Goal: Task Accomplishment & Management: Use online tool/utility

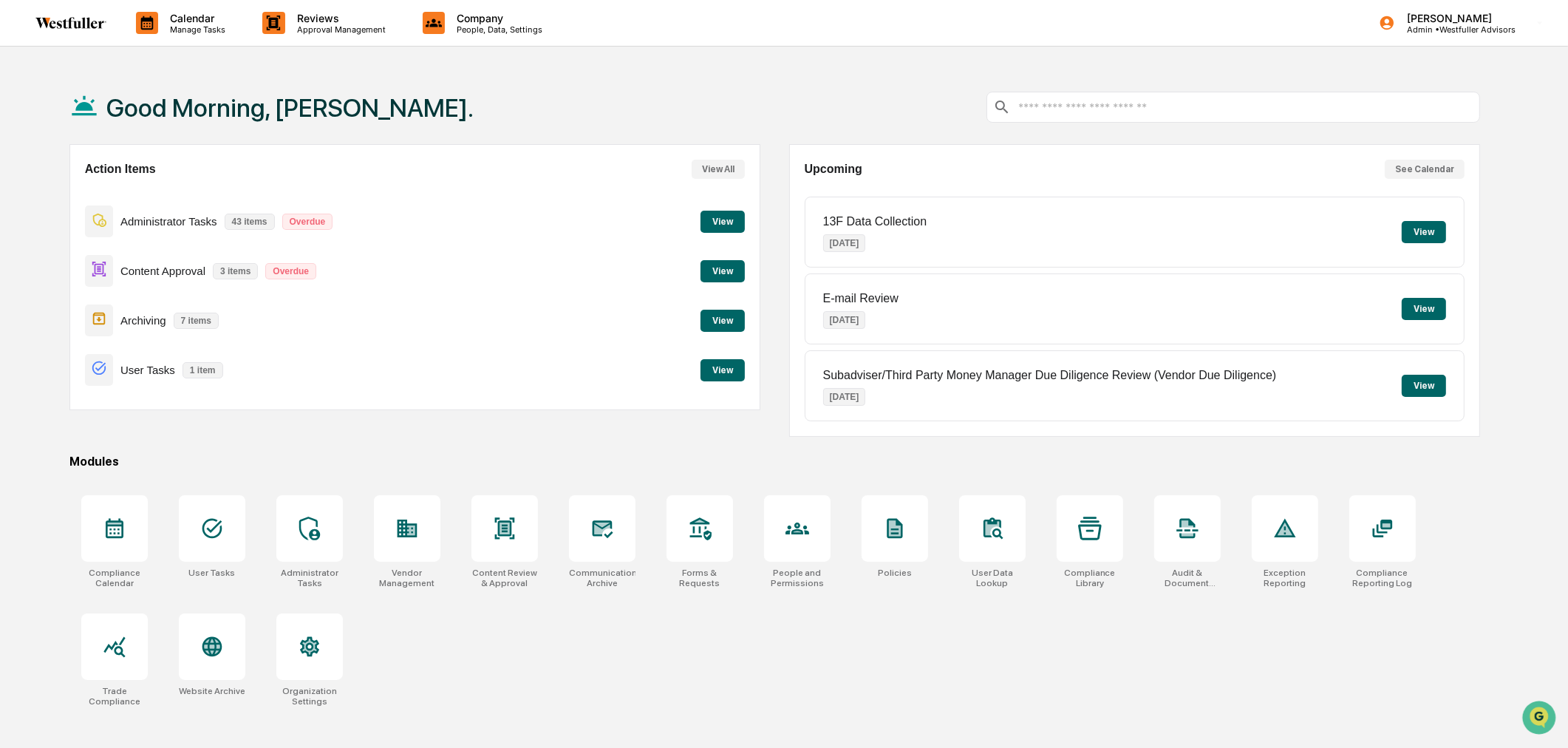
click at [719, 228] on button "View" at bounding box center [722, 222] width 44 height 23
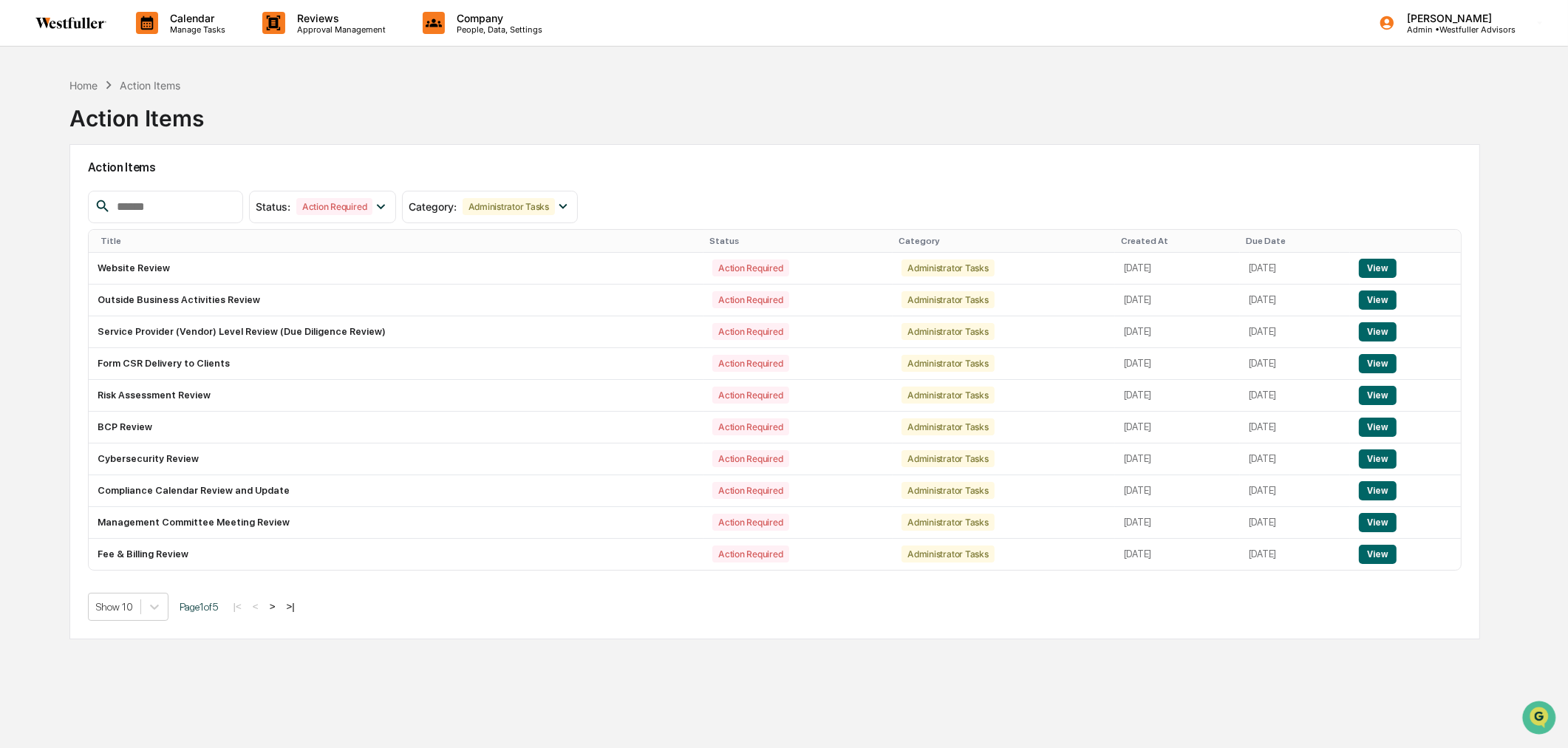
click at [200, 35] on div "Calendar Manage Tasks" at bounding box center [187, 23] width 127 height 46
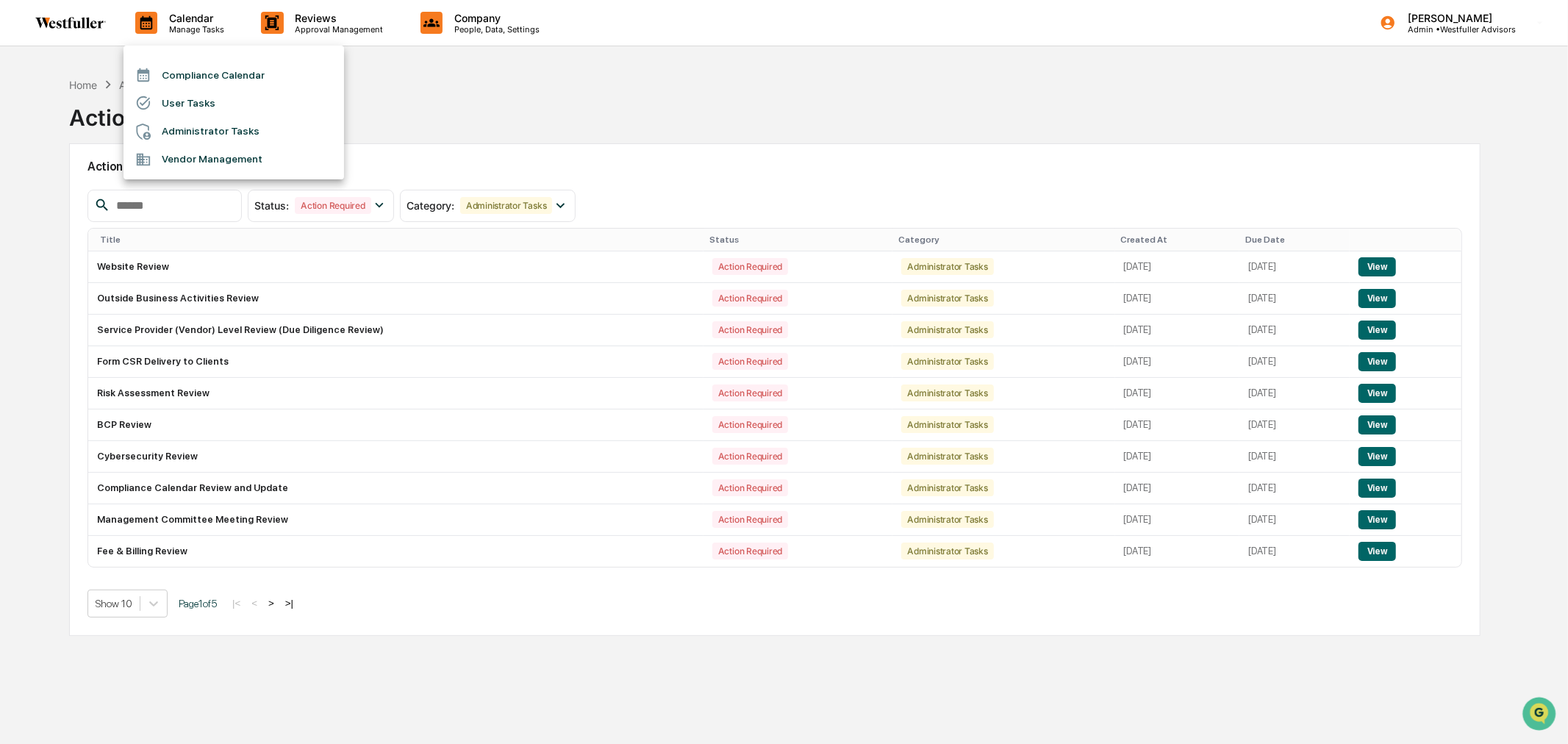
click at [191, 72] on li "Compliance Calendar" at bounding box center [234, 75] width 221 height 28
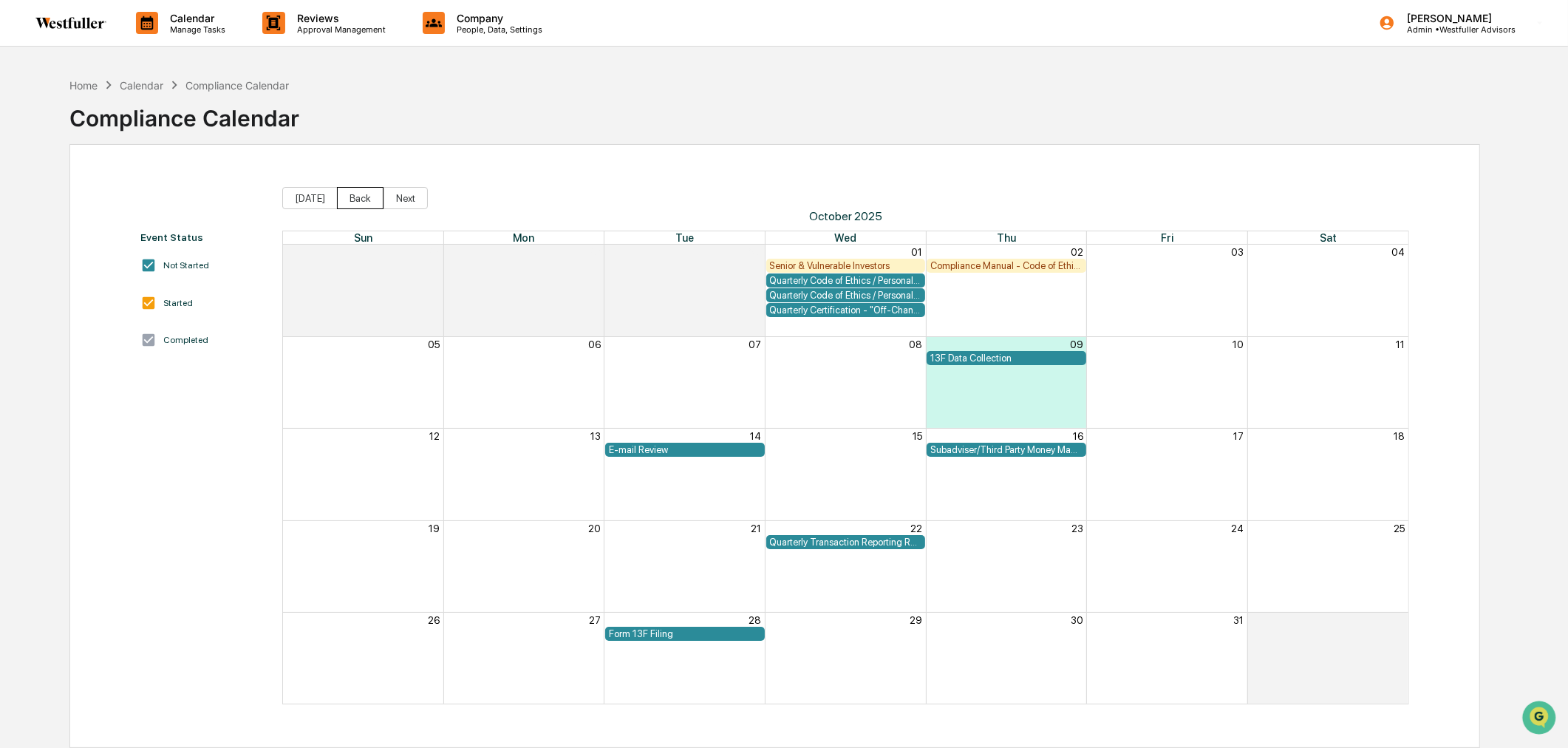
click at [362, 203] on button "Back" at bounding box center [361, 198] width 47 height 23
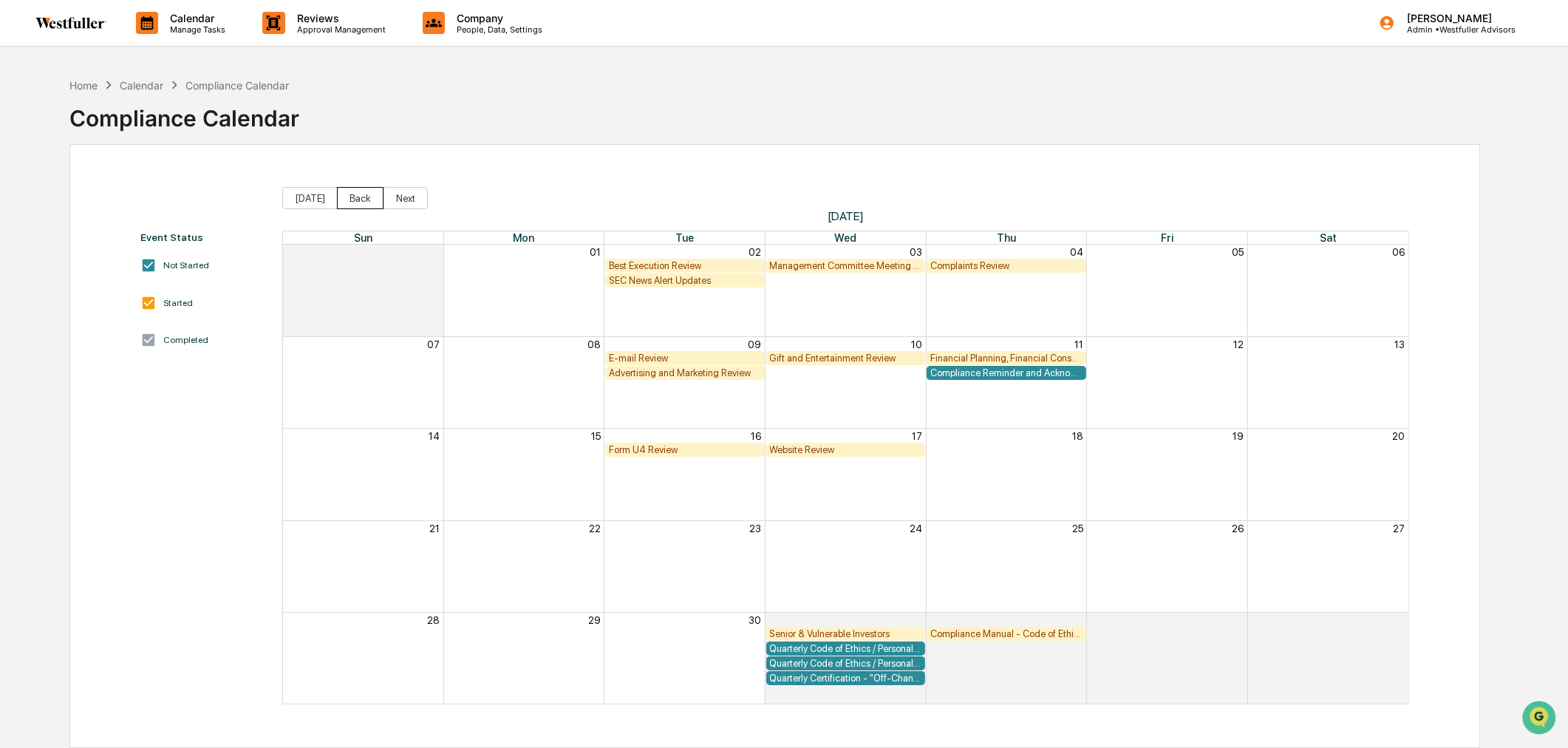
click at [362, 203] on button "Back" at bounding box center [361, 198] width 47 height 23
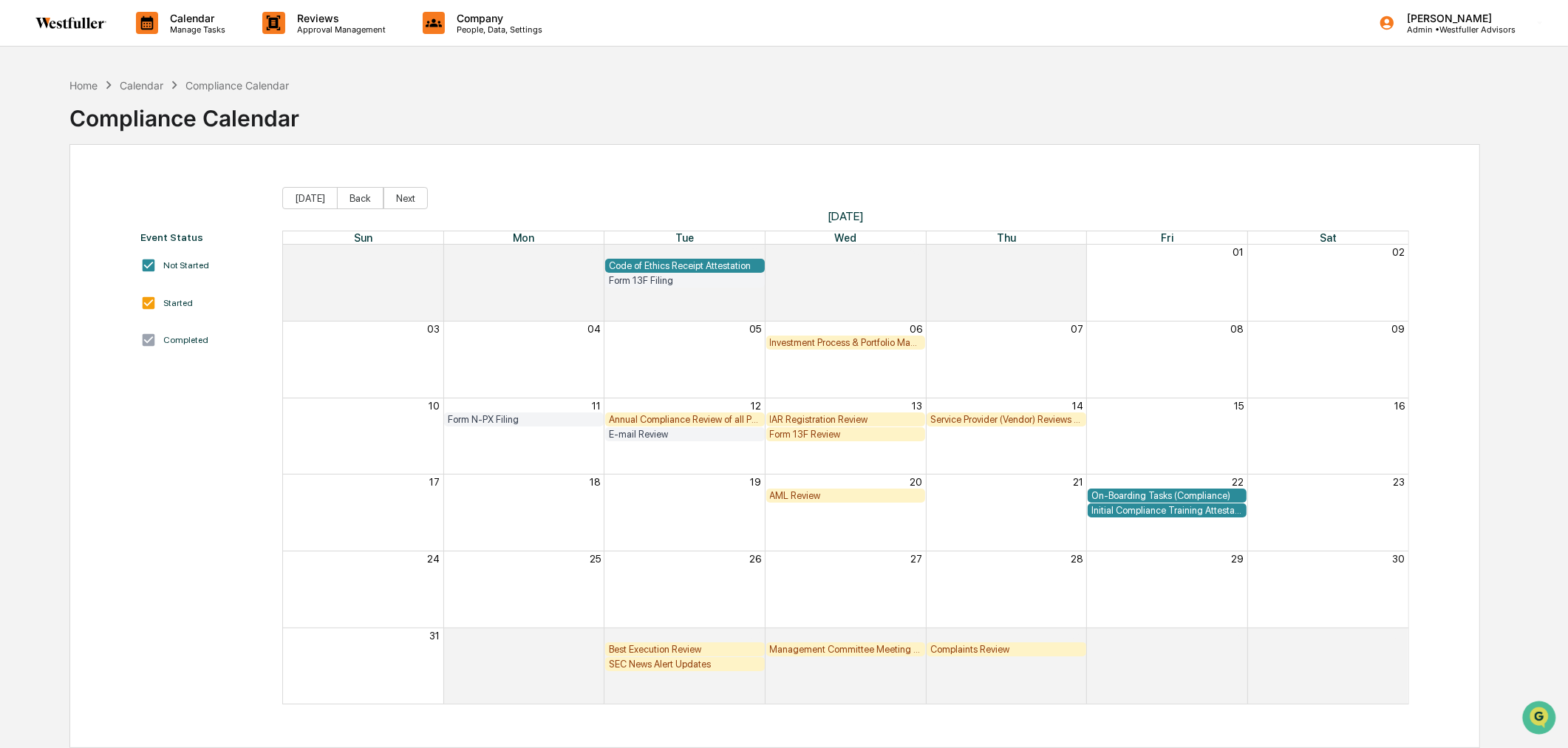
click at [361, 203] on button "Back" at bounding box center [361, 198] width 47 height 23
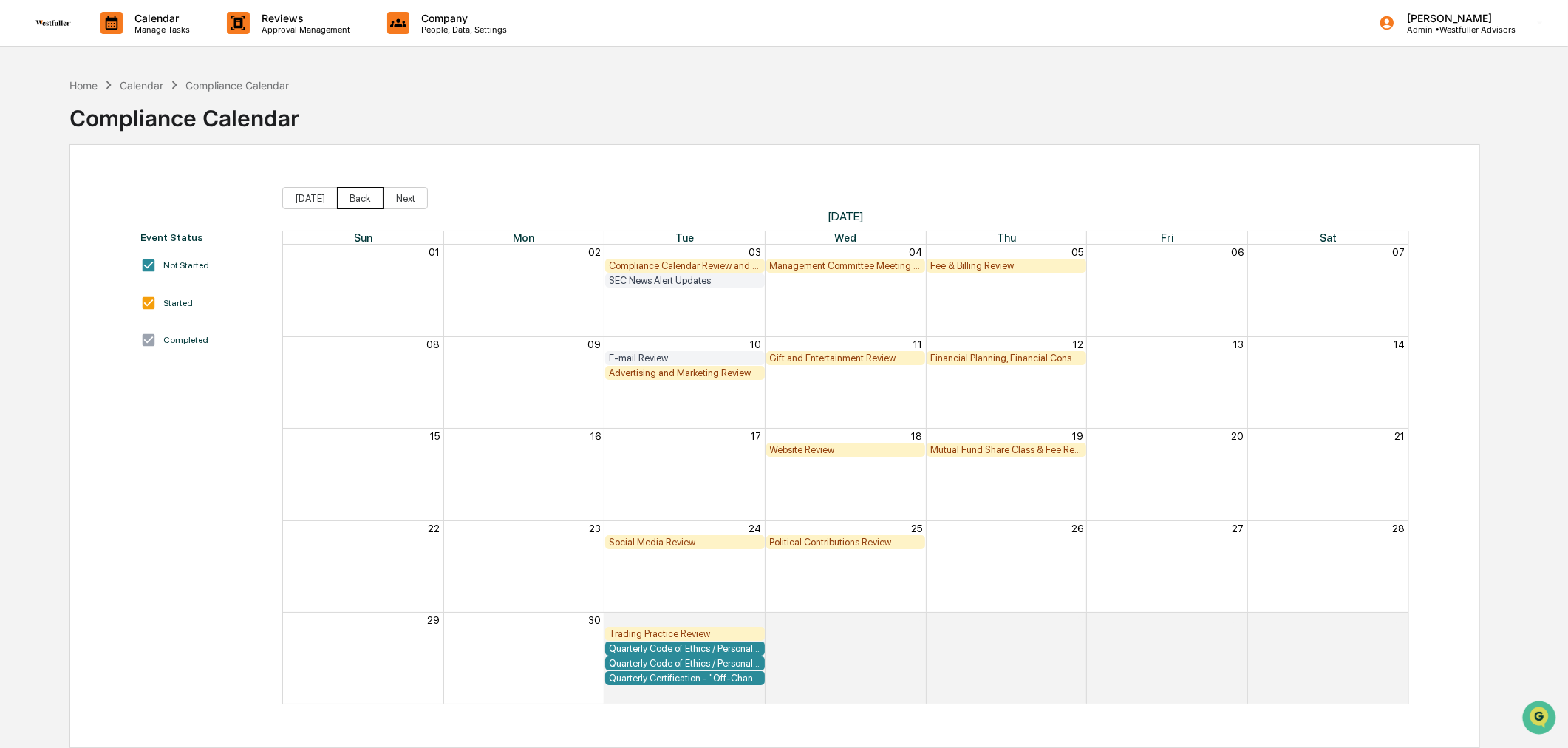
click at [360, 203] on button "Back" at bounding box center [361, 198] width 47 height 23
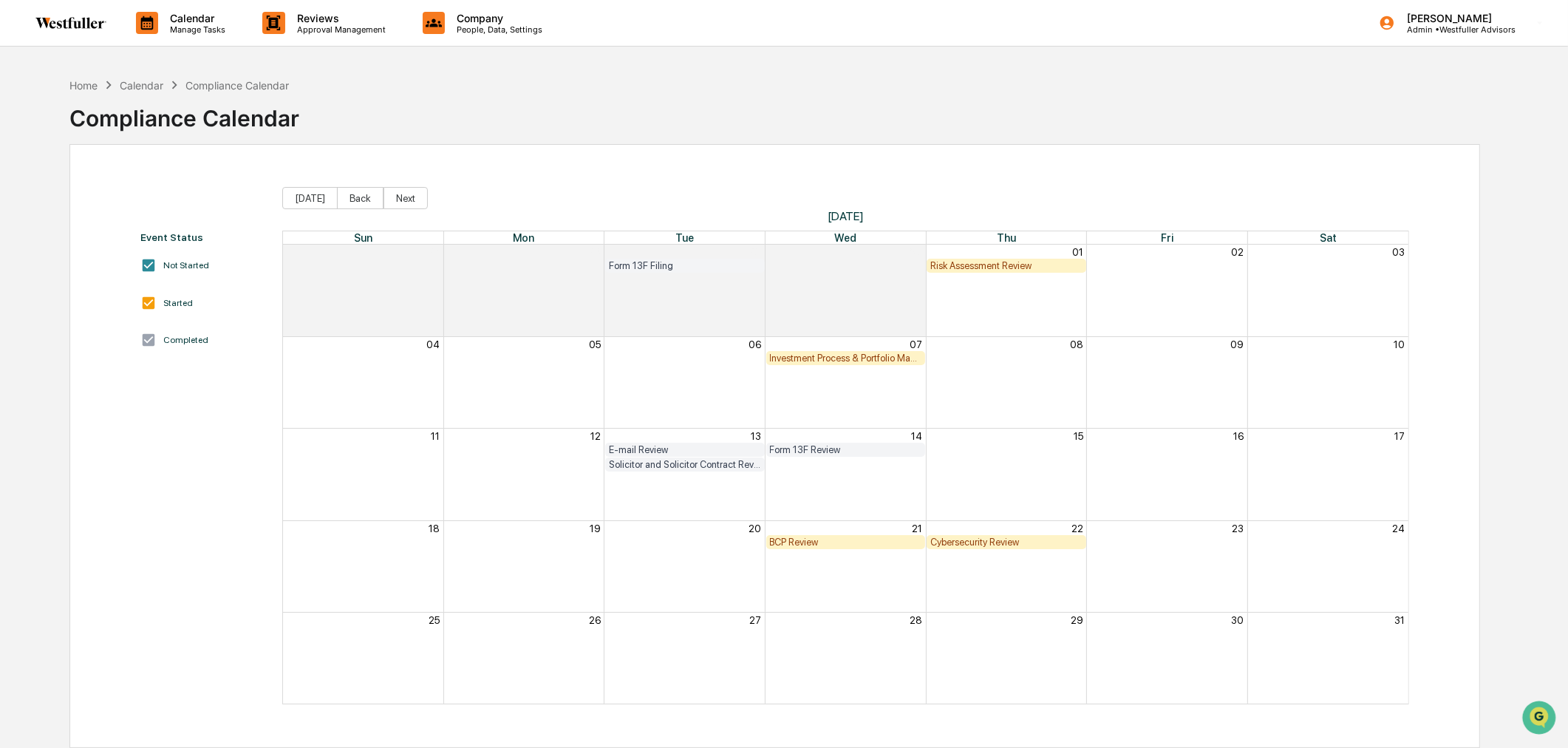
click at [359, 203] on button "Back" at bounding box center [361, 198] width 47 height 23
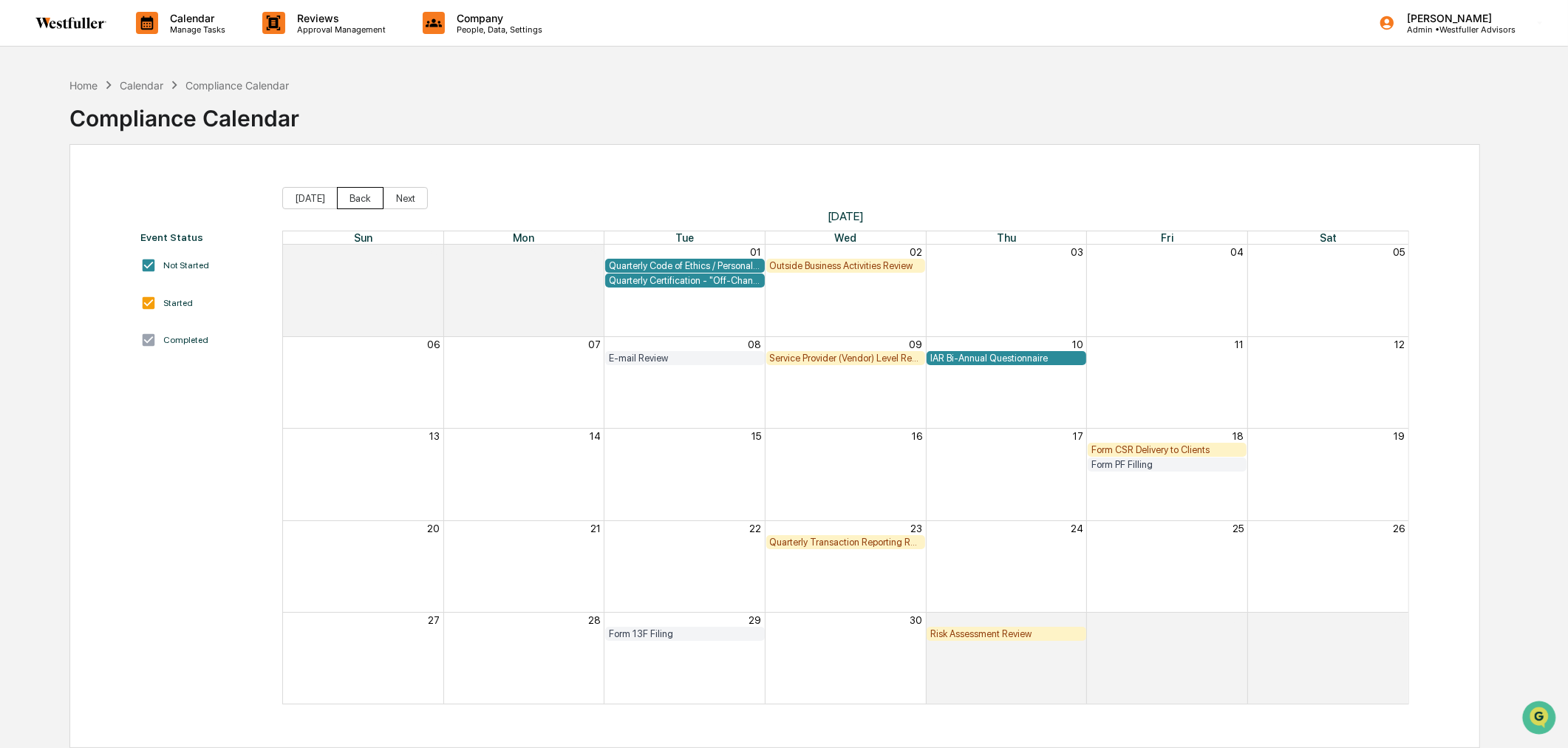
click at [359, 203] on button "Back" at bounding box center [361, 198] width 47 height 23
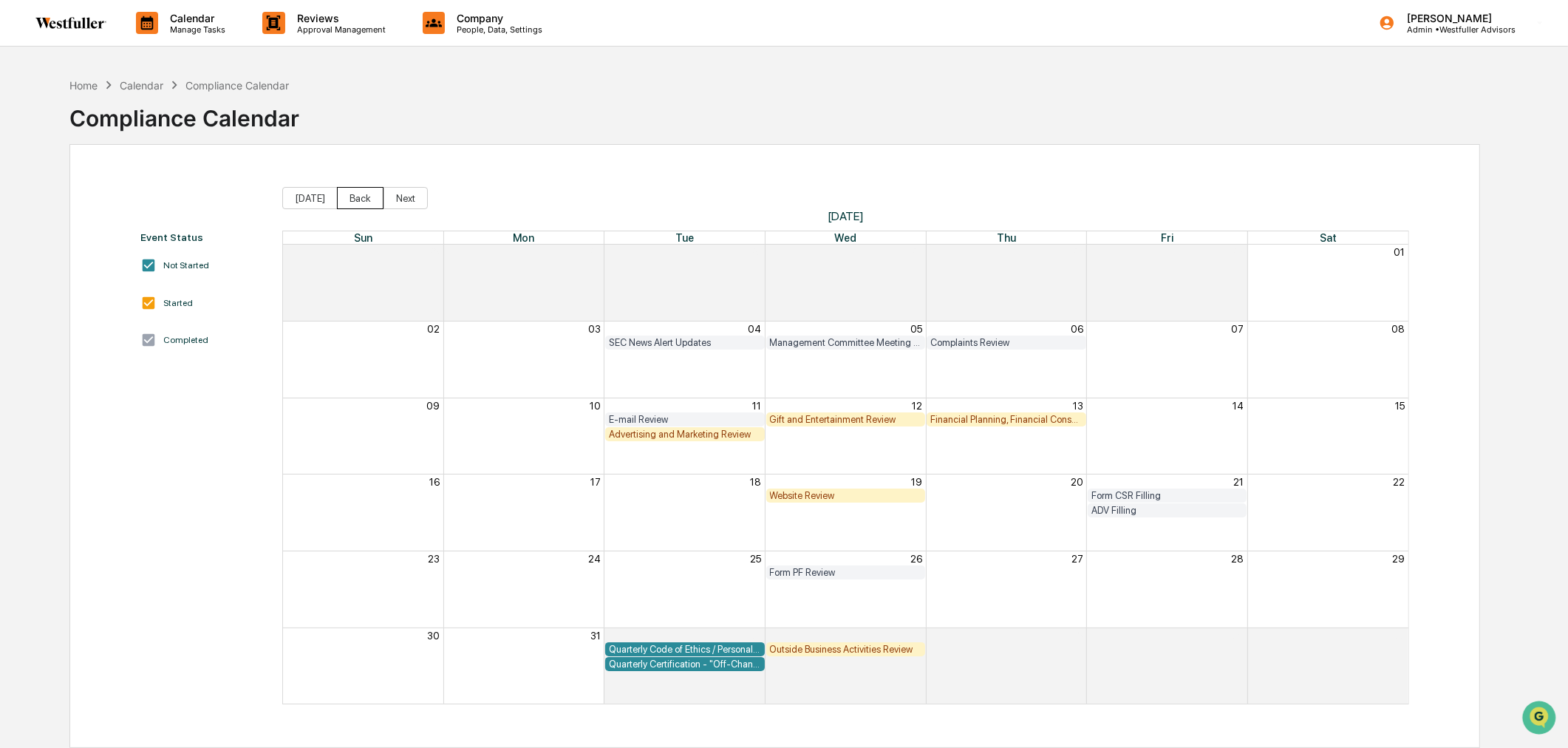
click at [358, 203] on button "Back" at bounding box center [361, 198] width 47 height 23
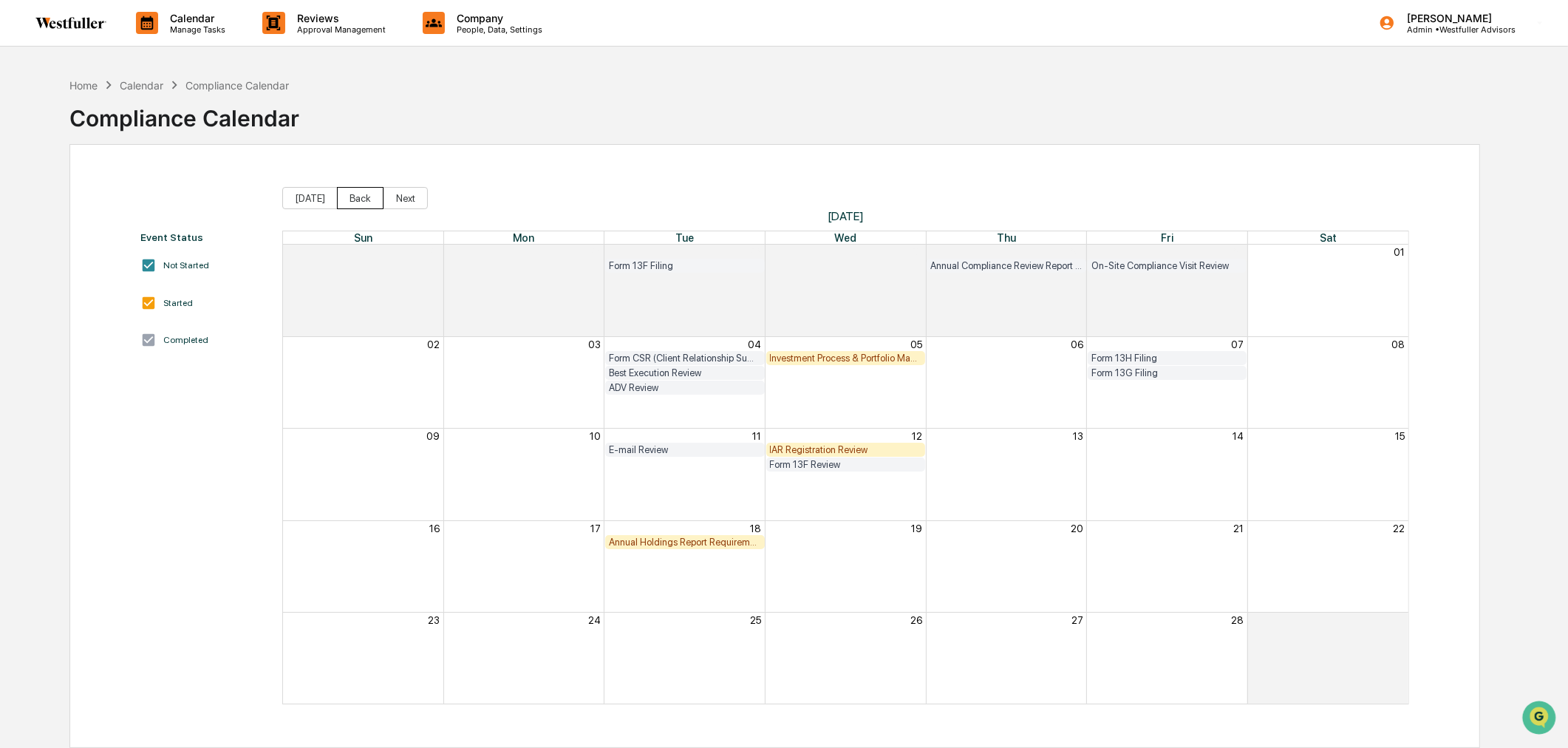
click at [358, 203] on button "Back" at bounding box center [361, 198] width 47 height 23
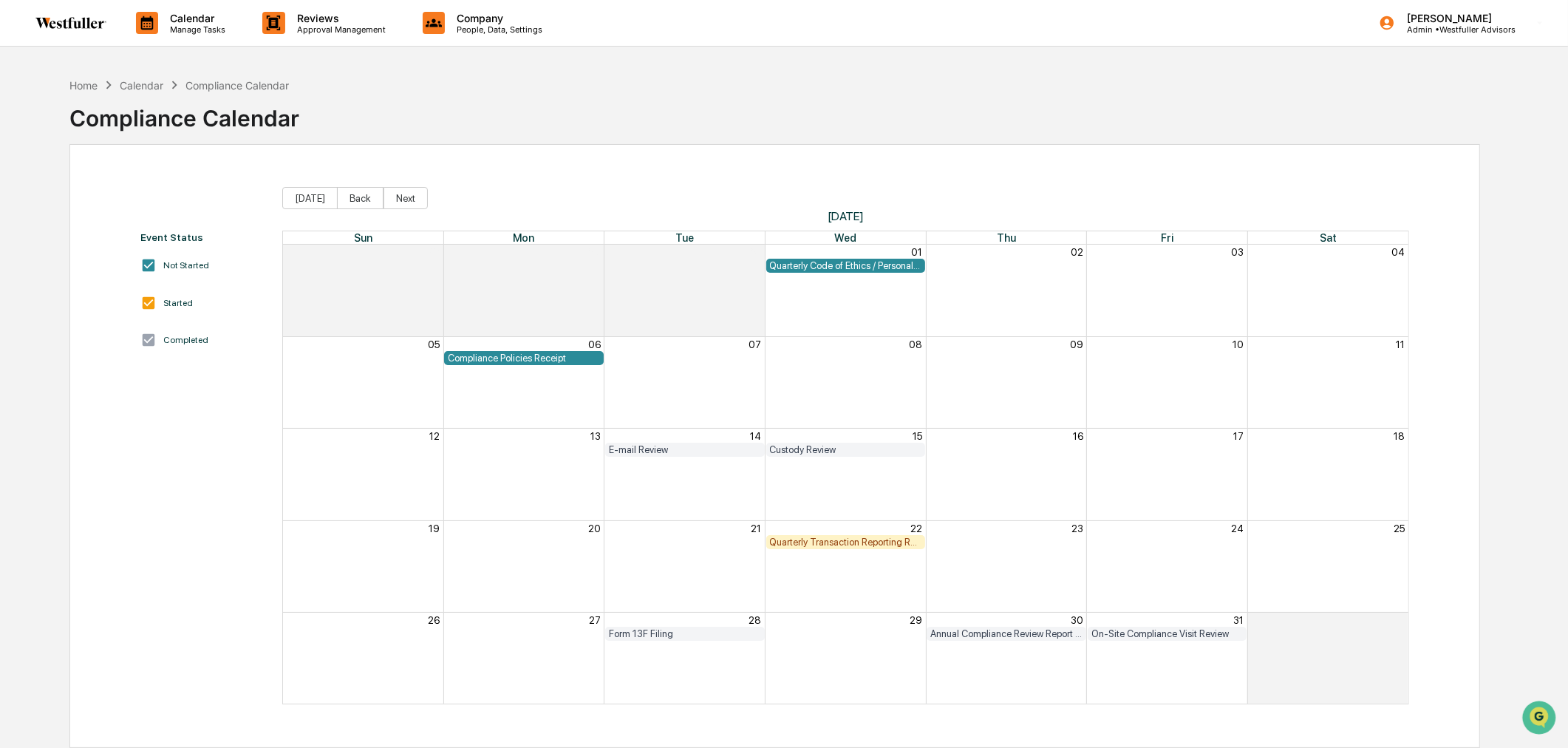
click at [851, 538] on div "Quarterly Transaction Reporting Requirement Review" at bounding box center [846, 542] width 153 height 11
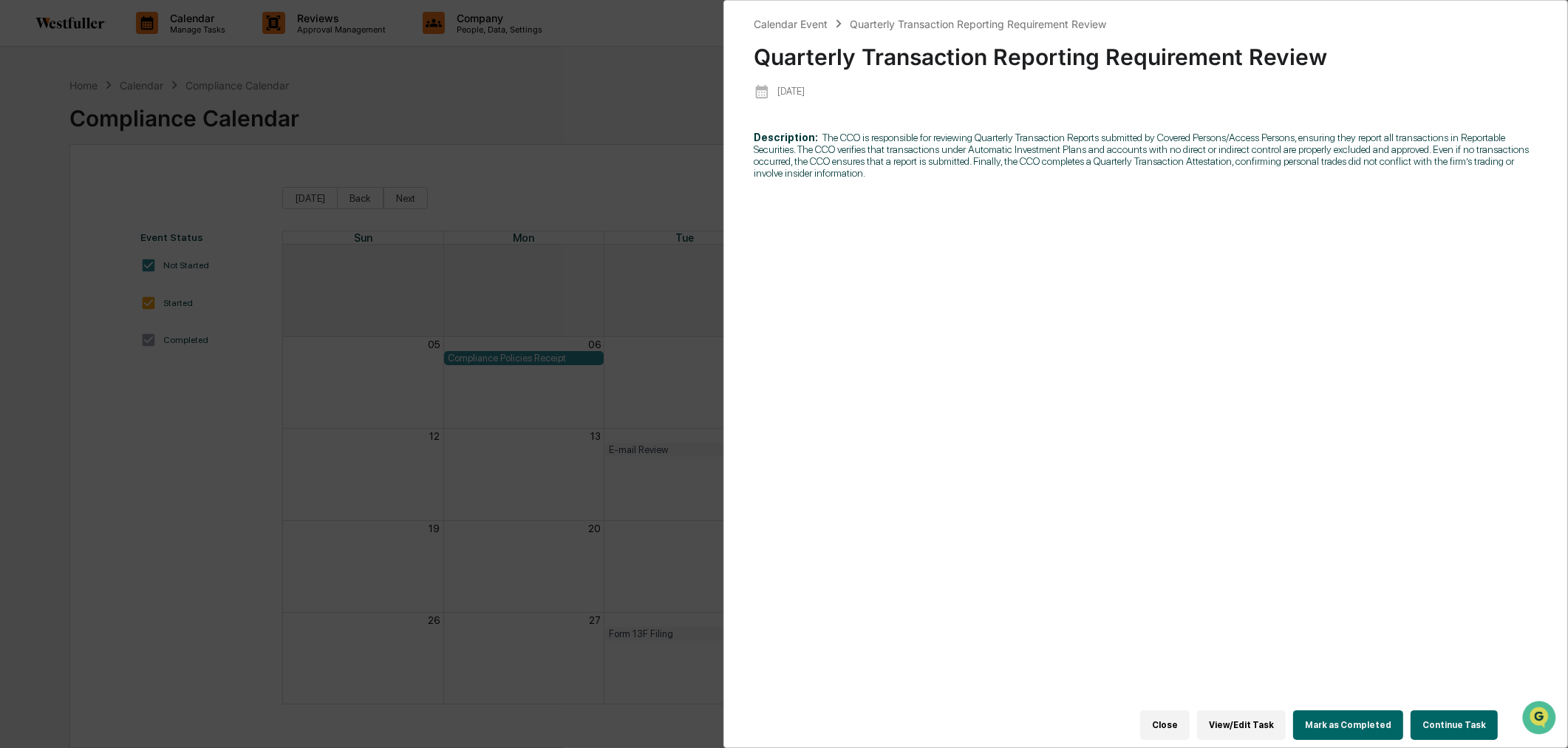
click at [1478, 710] on button "Continue Task" at bounding box center [1454, 725] width 88 height 29
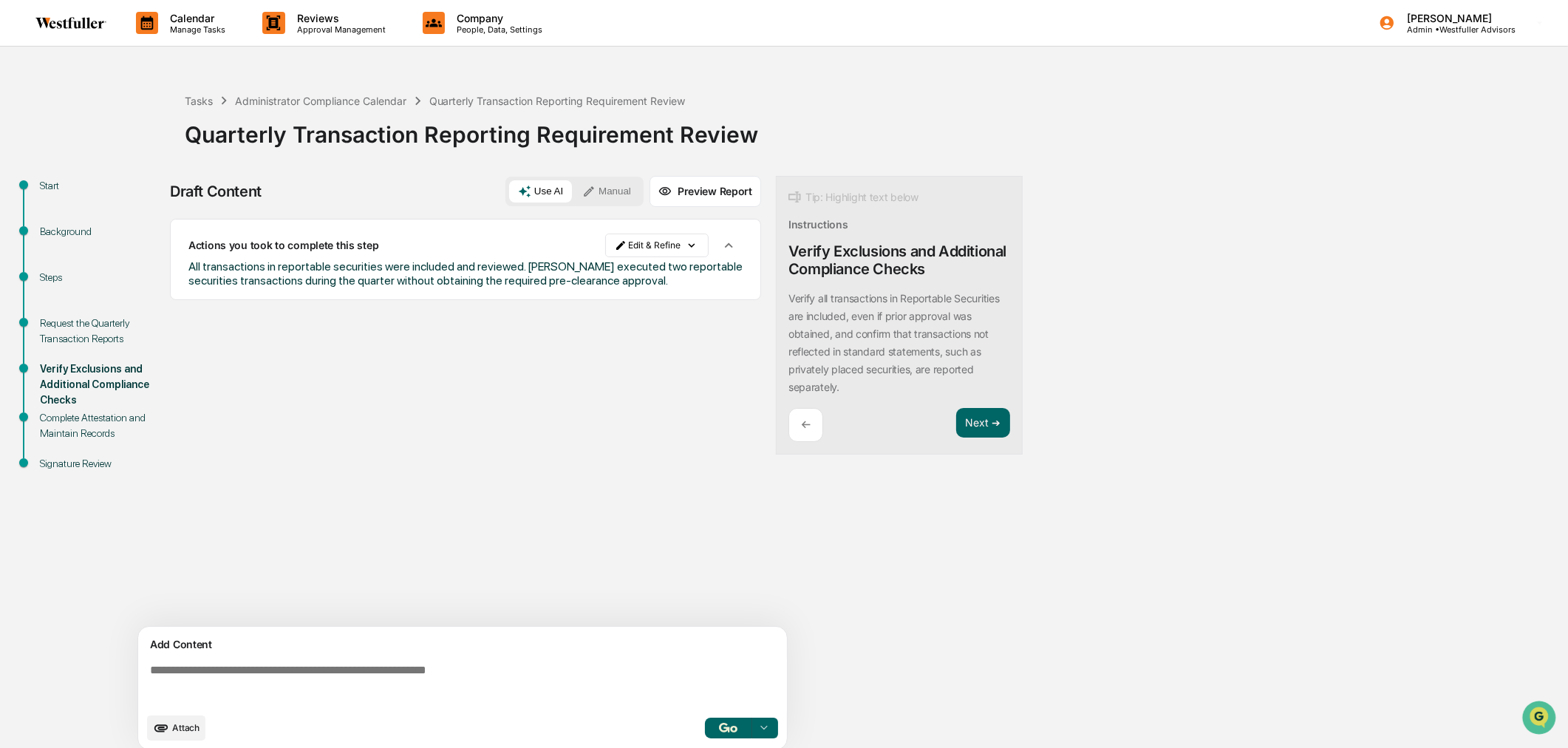
click at [990, 423] on button "Next ➔" at bounding box center [983, 423] width 54 height 30
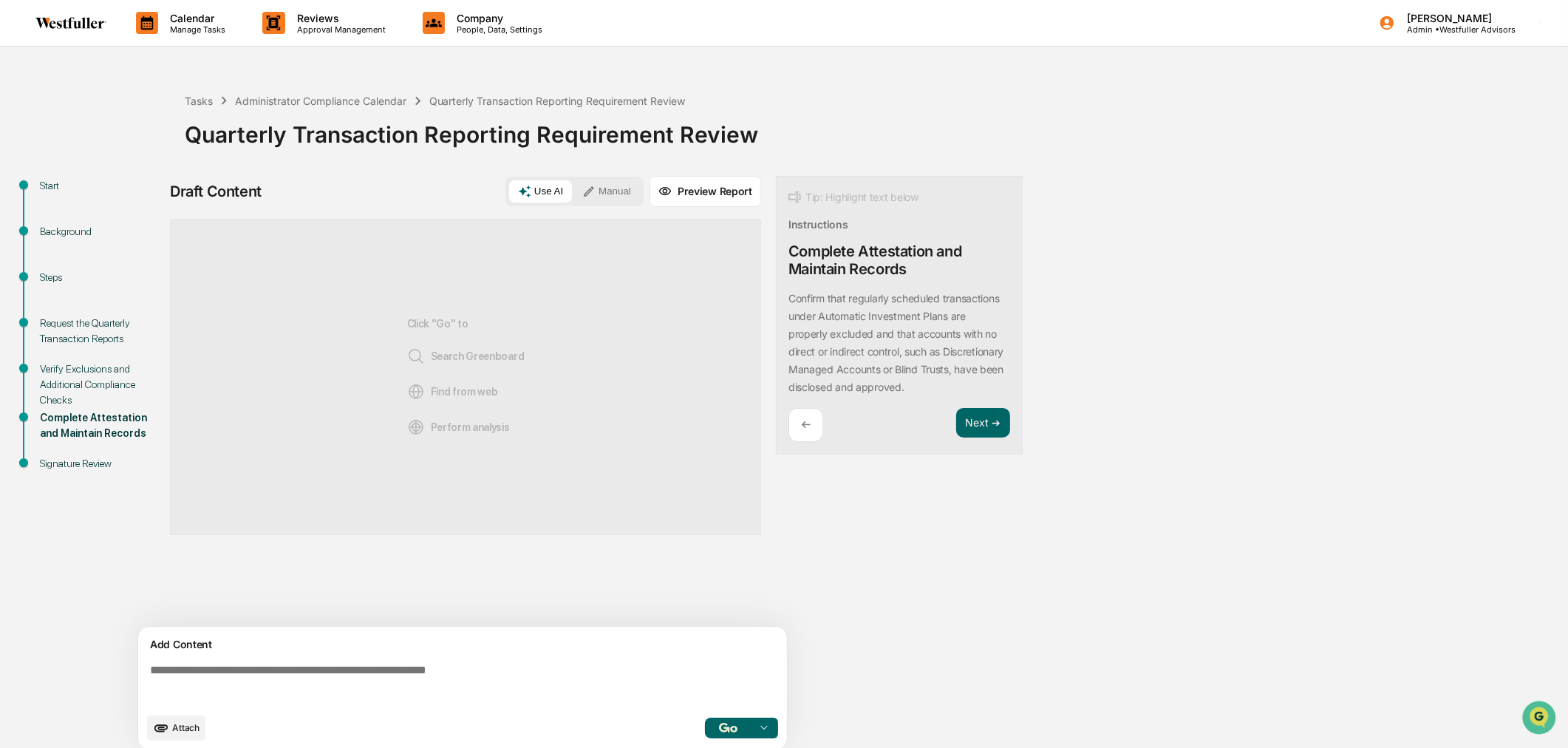
click at [805, 421] on p "←" at bounding box center [805, 425] width 10 height 14
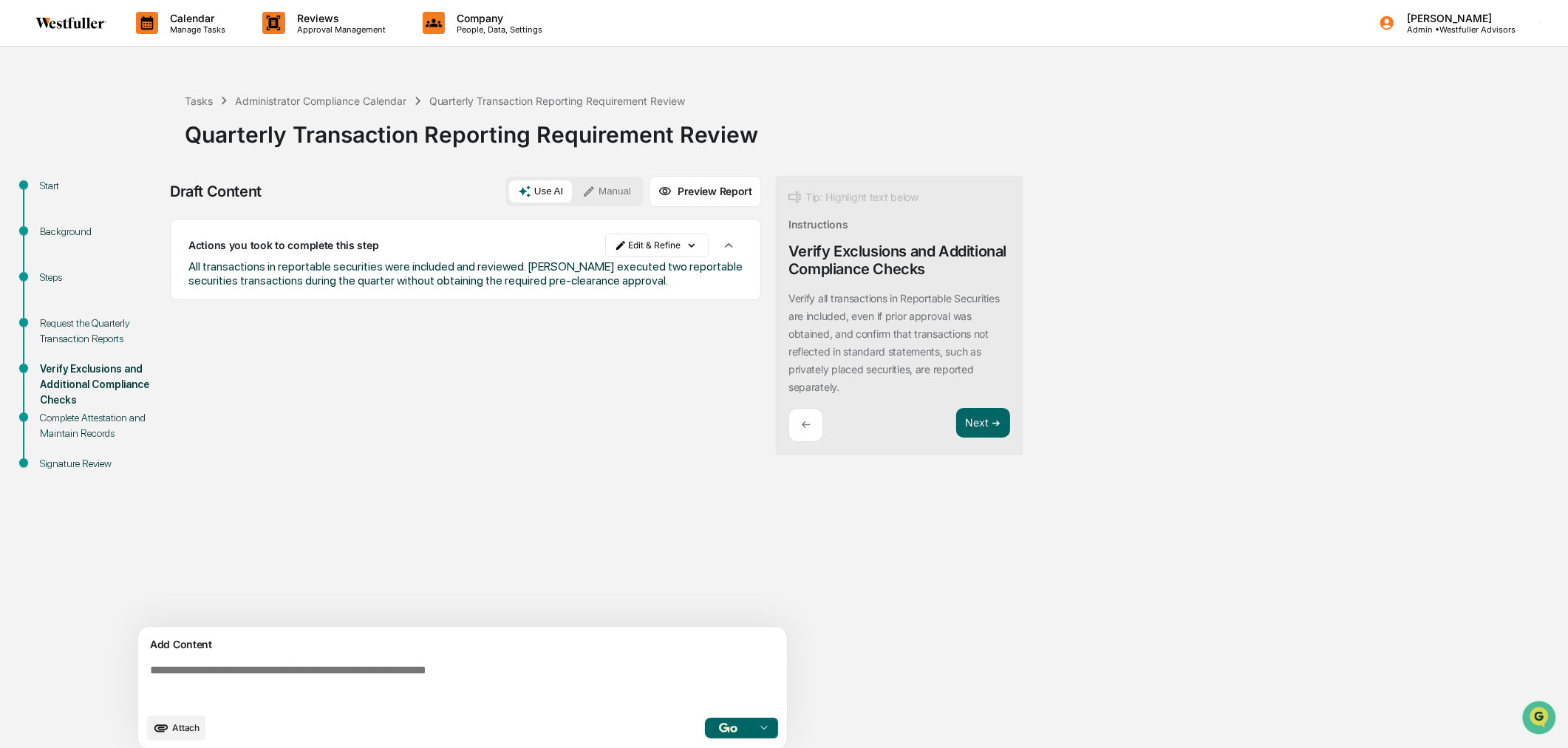
click at [667, 413] on div "Sources Actions you took to complete this step Edit & Refine All transactions i…" at bounding box center [465, 422] width 591 height 408
click at [225, 12] on p "Calendar" at bounding box center [195, 18] width 75 height 12
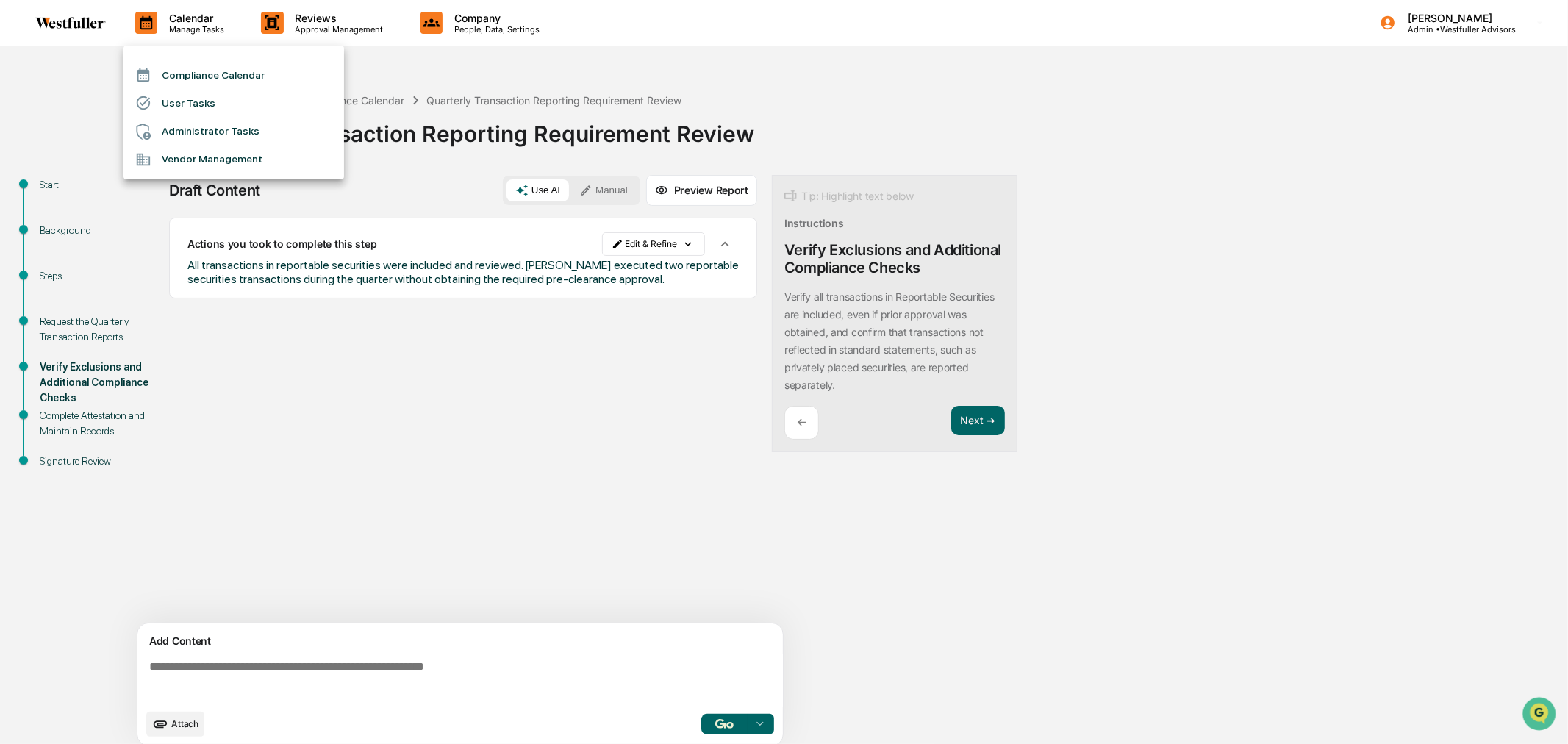
click at [182, 76] on li "Compliance Calendar" at bounding box center [234, 75] width 221 height 28
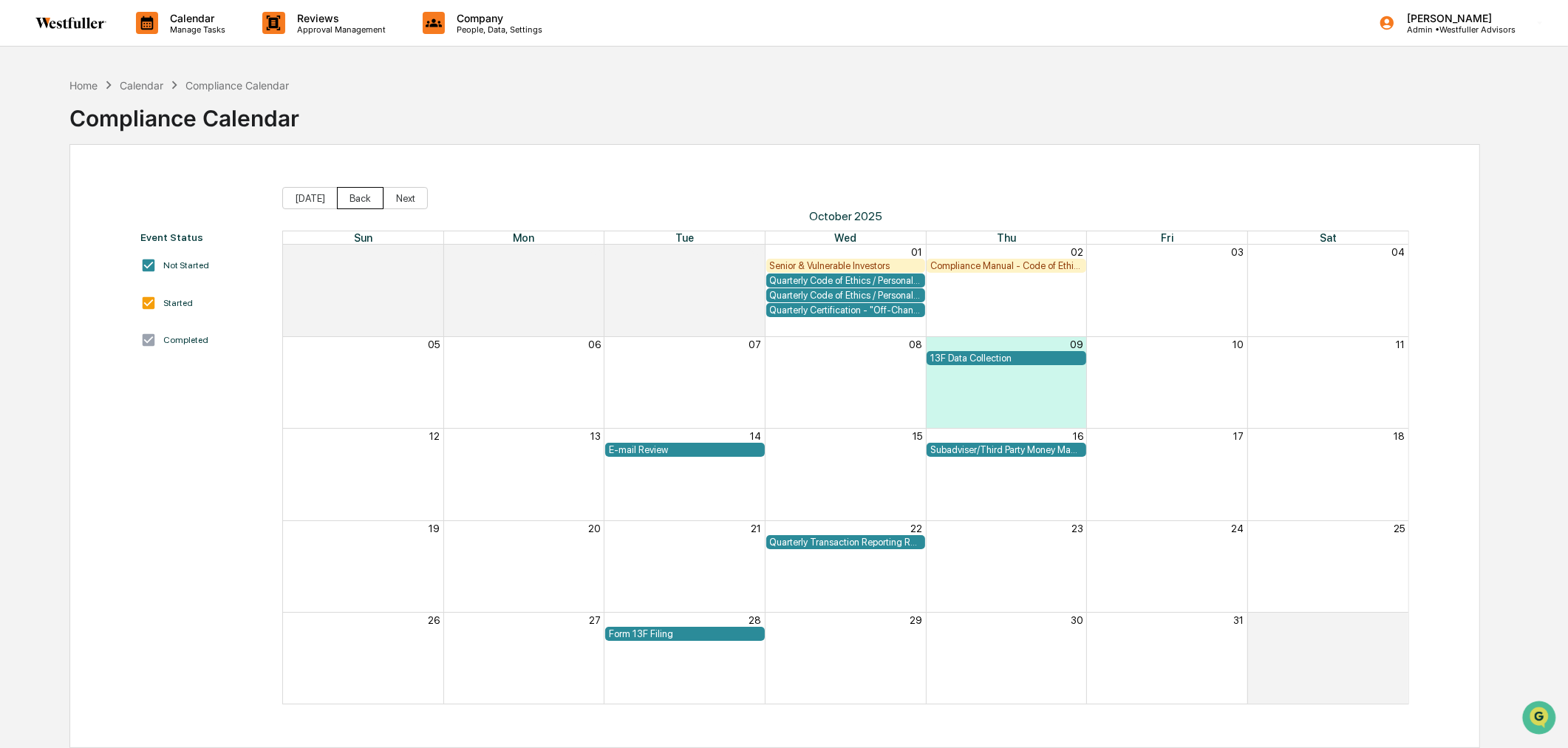
click at [361, 202] on button "Back" at bounding box center [361, 198] width 47 height 23
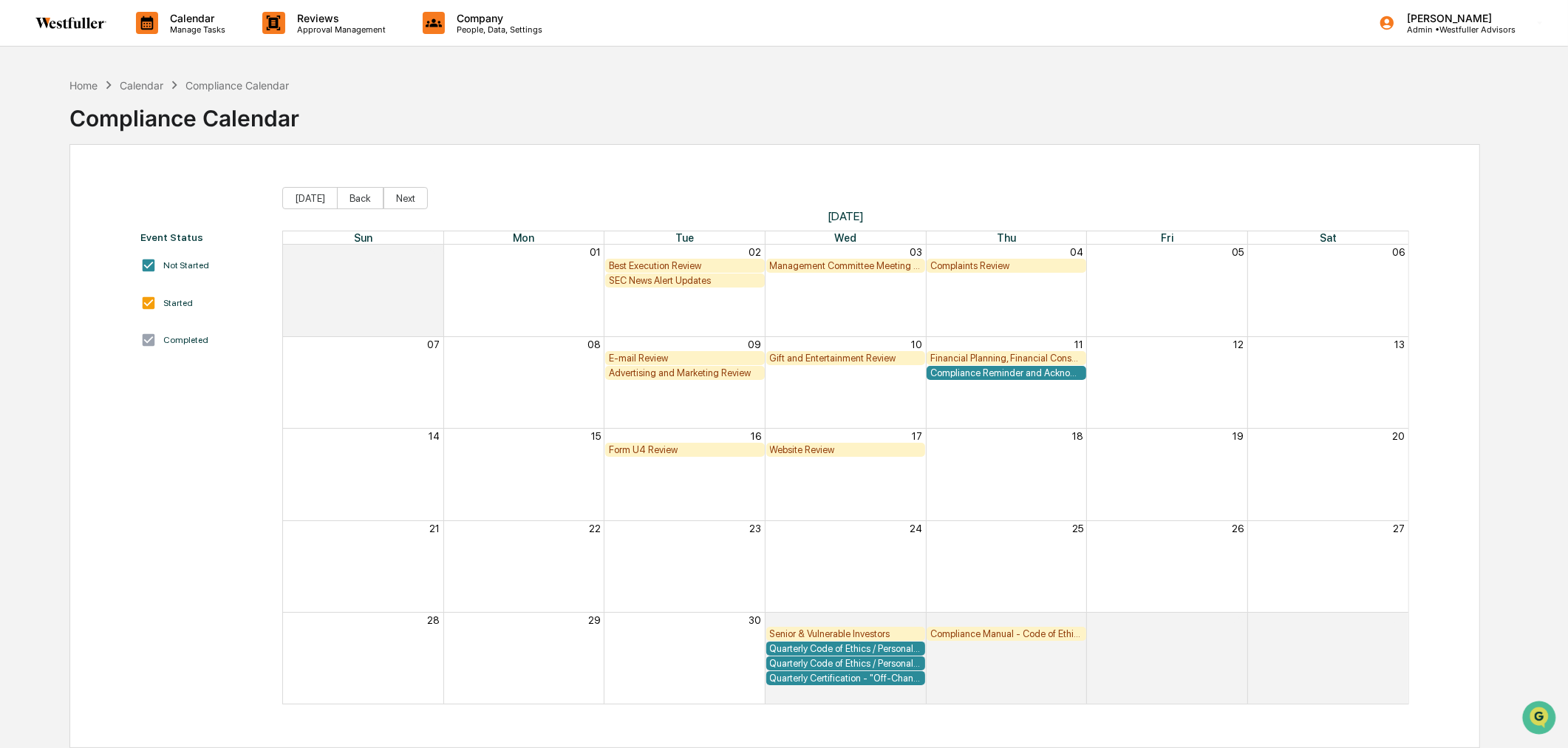
click at [361, 202] on button "Back" at bounding box center [361, 198] width 47 height 23
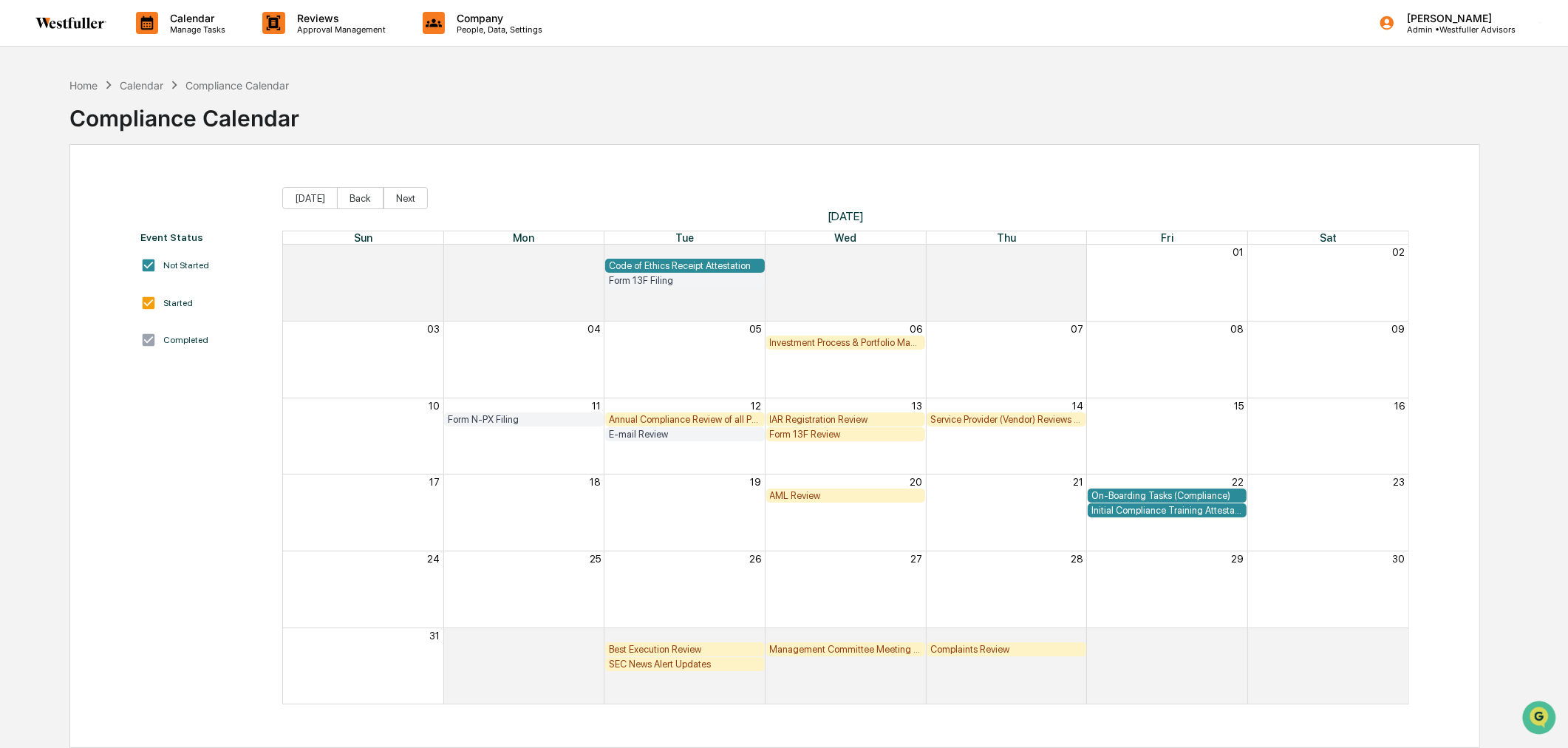
click at [361, 202] on button "Back" at bounding box center [361, 198] width 47 height 23
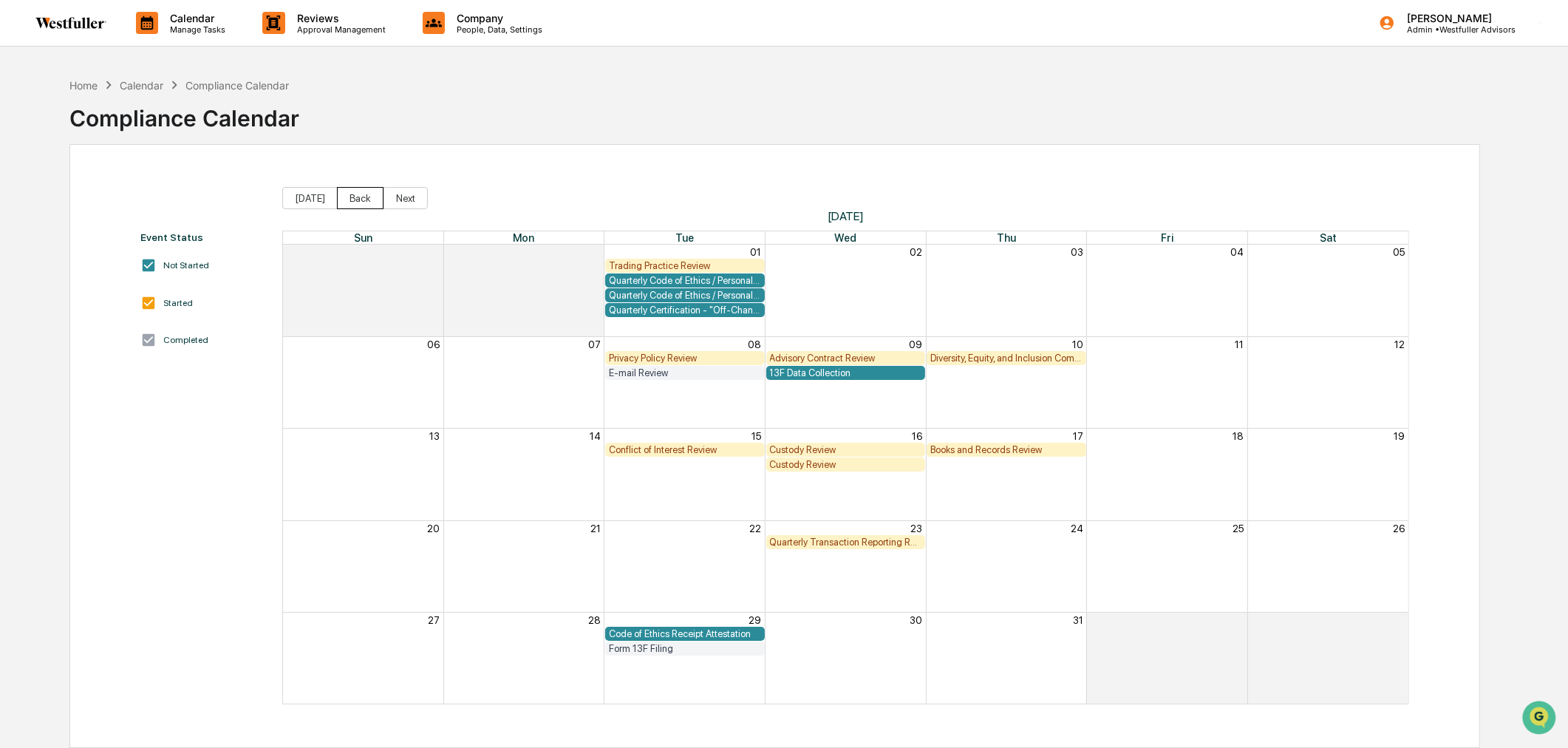
click at [353, 192] on button "Back" at bounding box center [361, 198] width 47 height 23
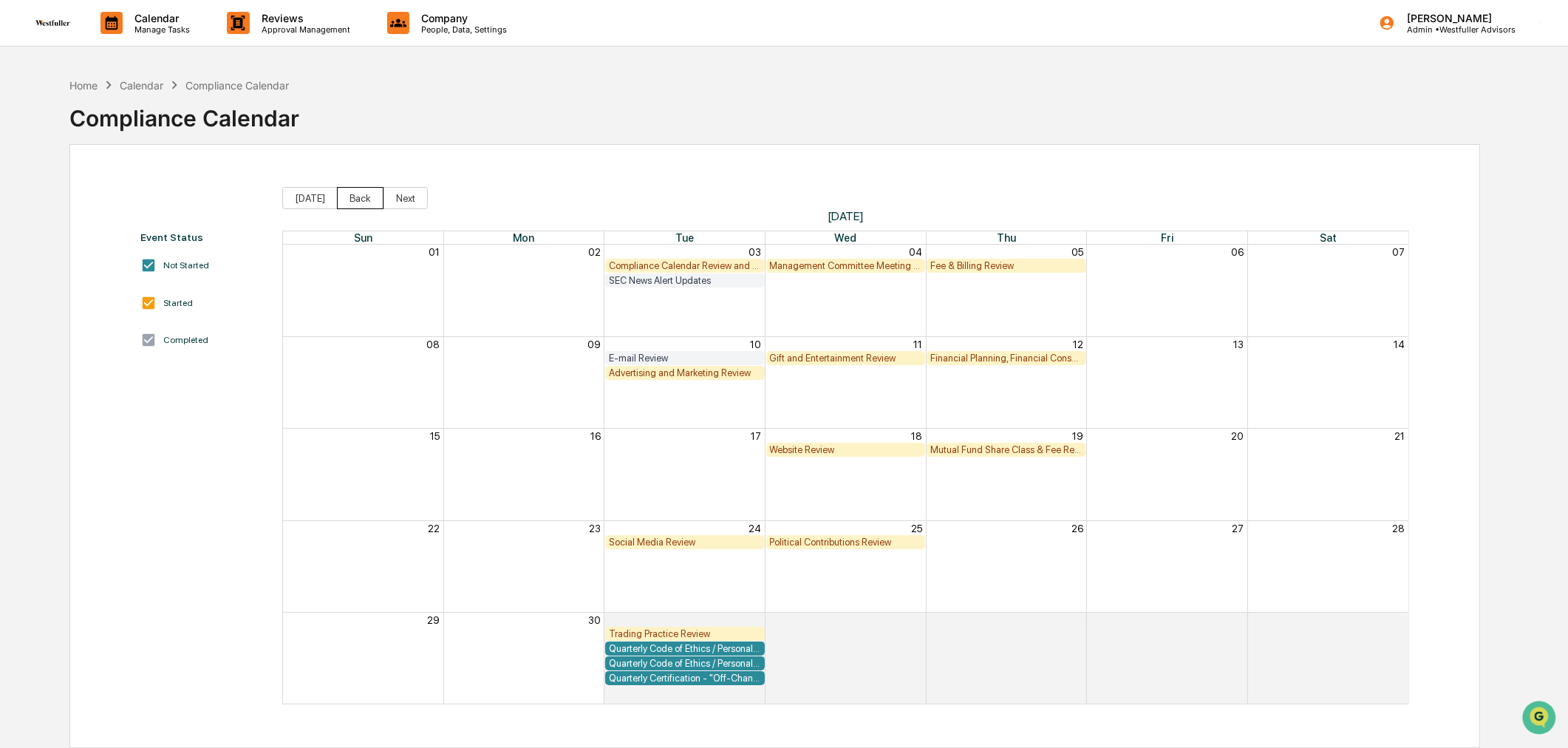
click at [353, 192] on button "Back" at bounding box center [361, 198] width 47 height 23
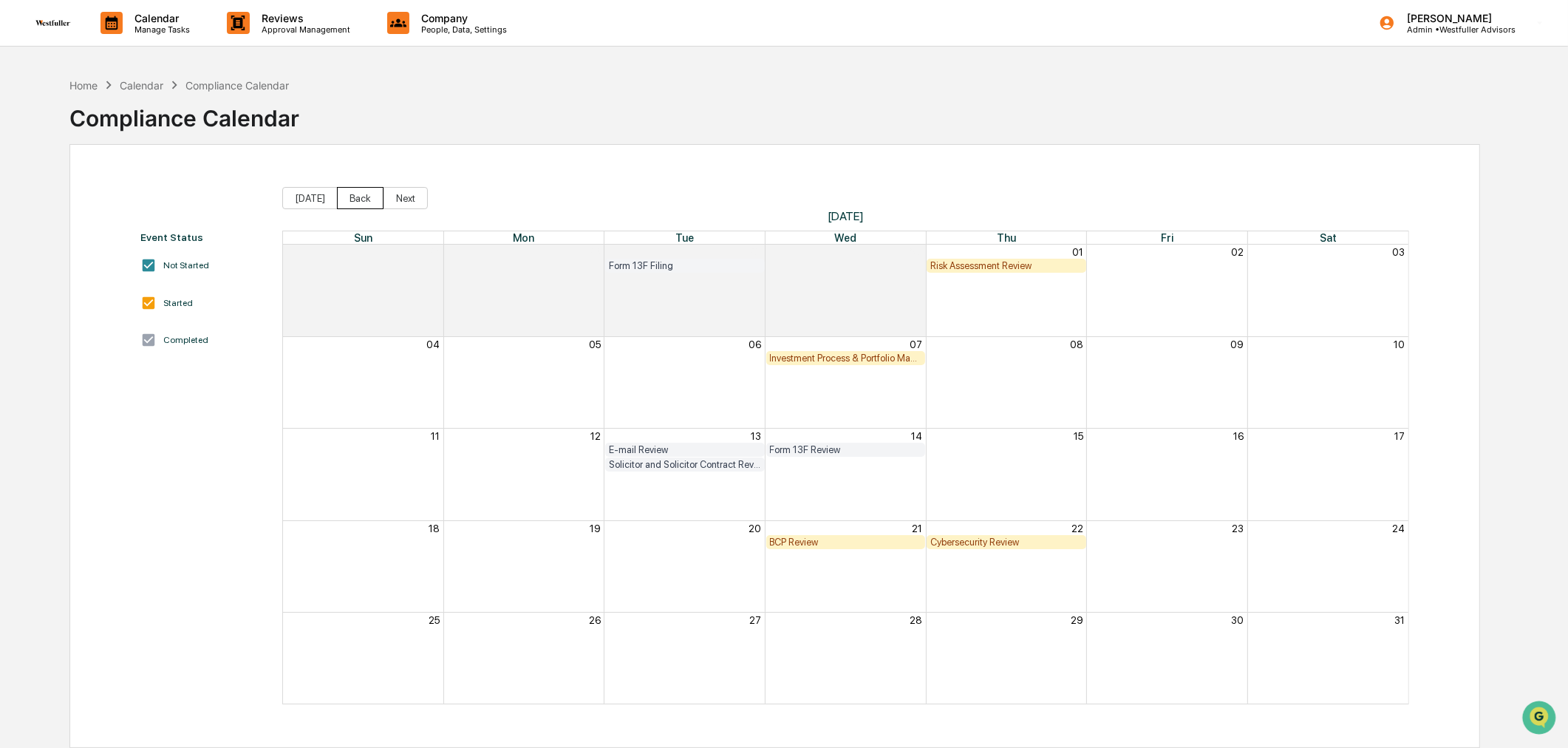
click at [353, 192] on button "Back" at bounding box center [361, 198] width 47 height 23
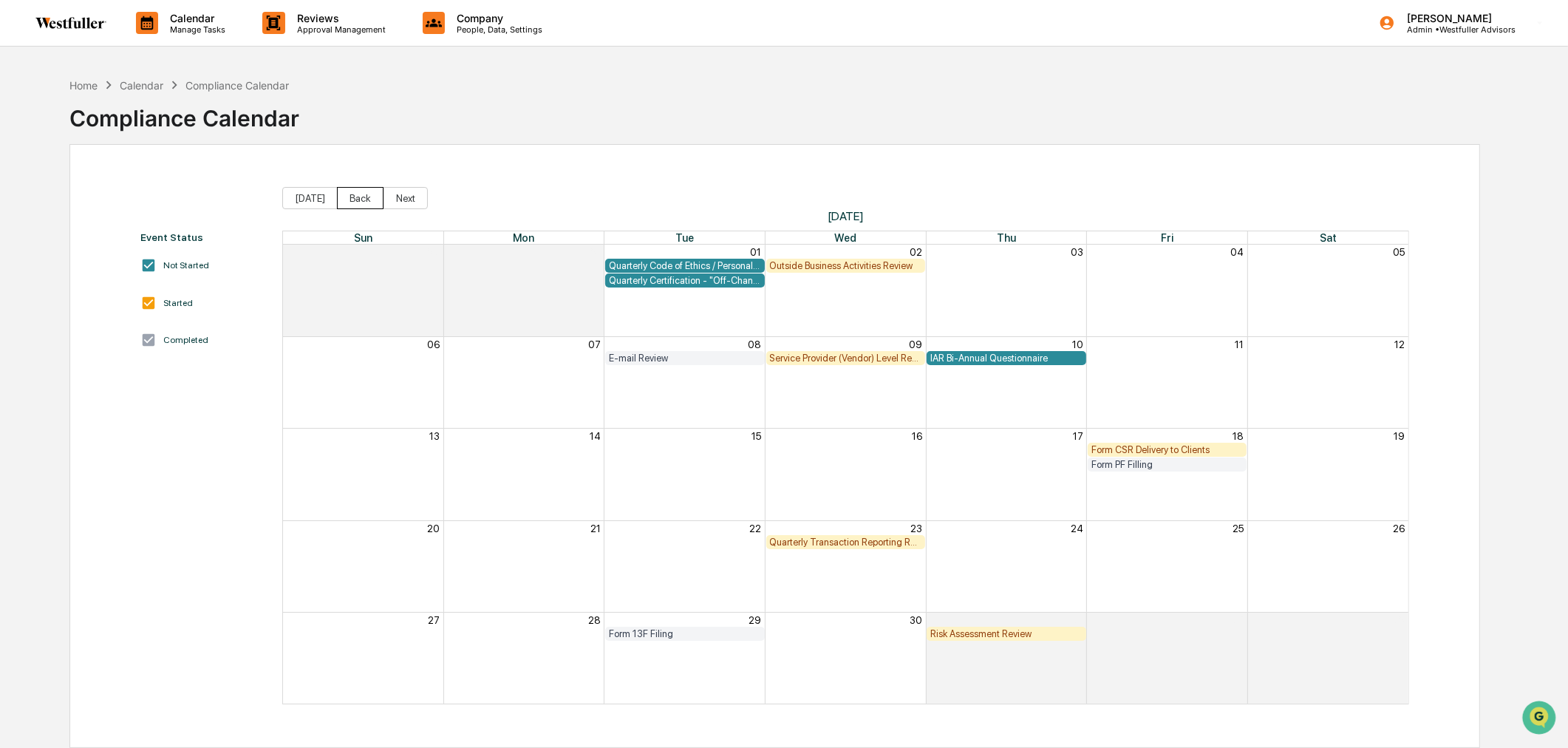
click at [353, 192] on button "Back" at bounding box center [361, 198] width 47 height 23
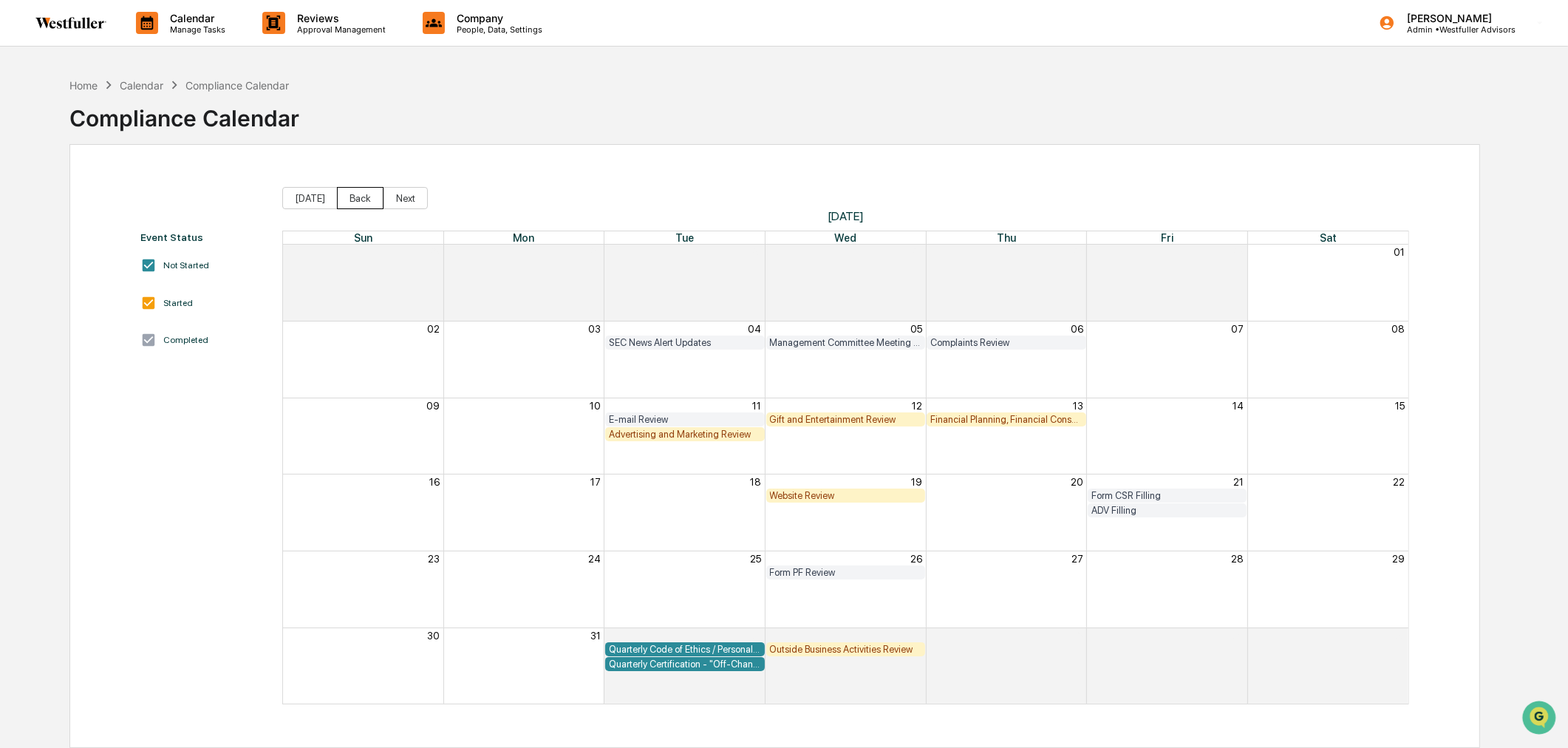
click at [353, 192] on button "Back" at bounding box center [361, 198] width 47 height 23
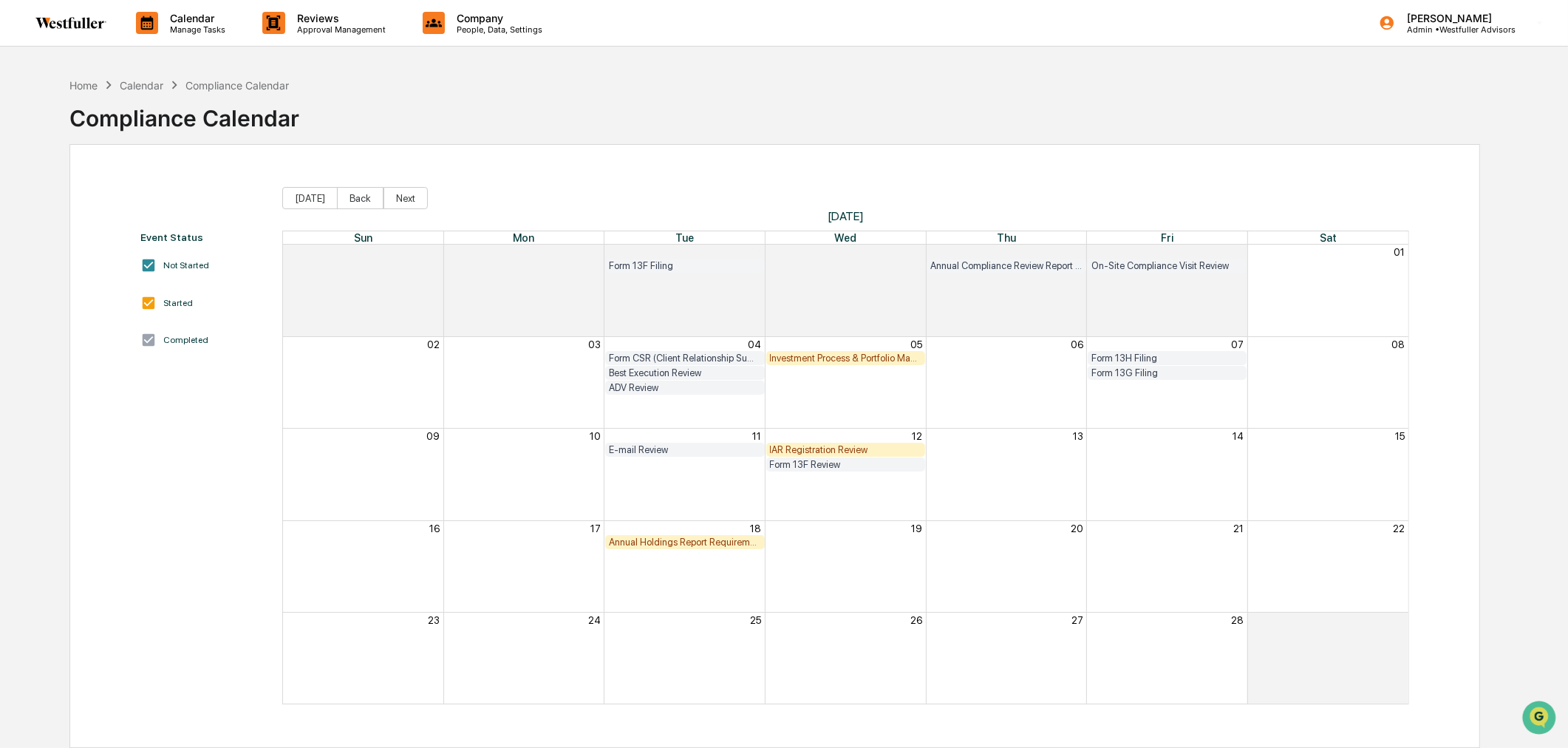
click at [884, 449] on div "IAR Registration Review" at bounding box center [846, 449] width 153 height 11
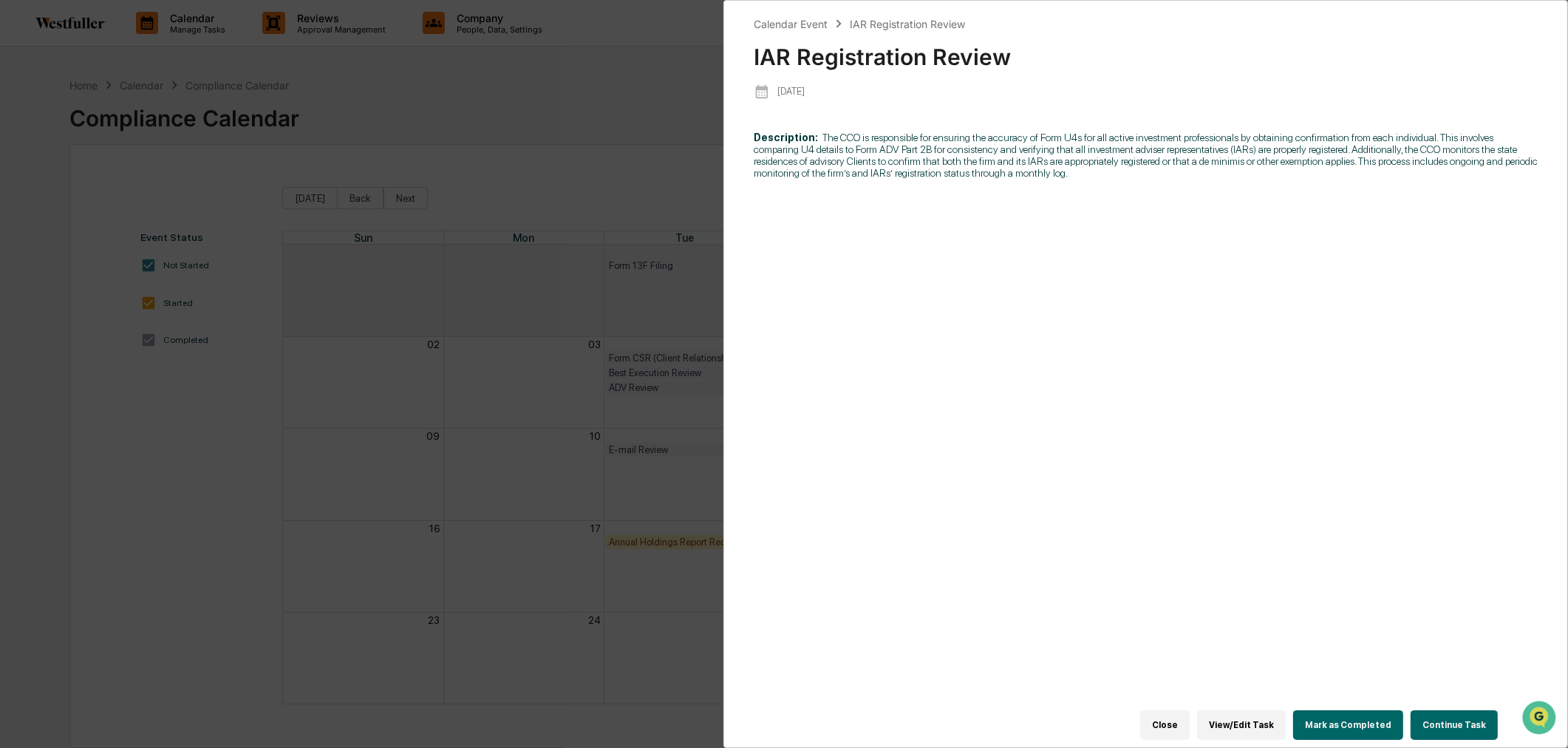
click at [1441, 721] on button "Continue Task" at bounding box center [1454, 725] width 88 height 29
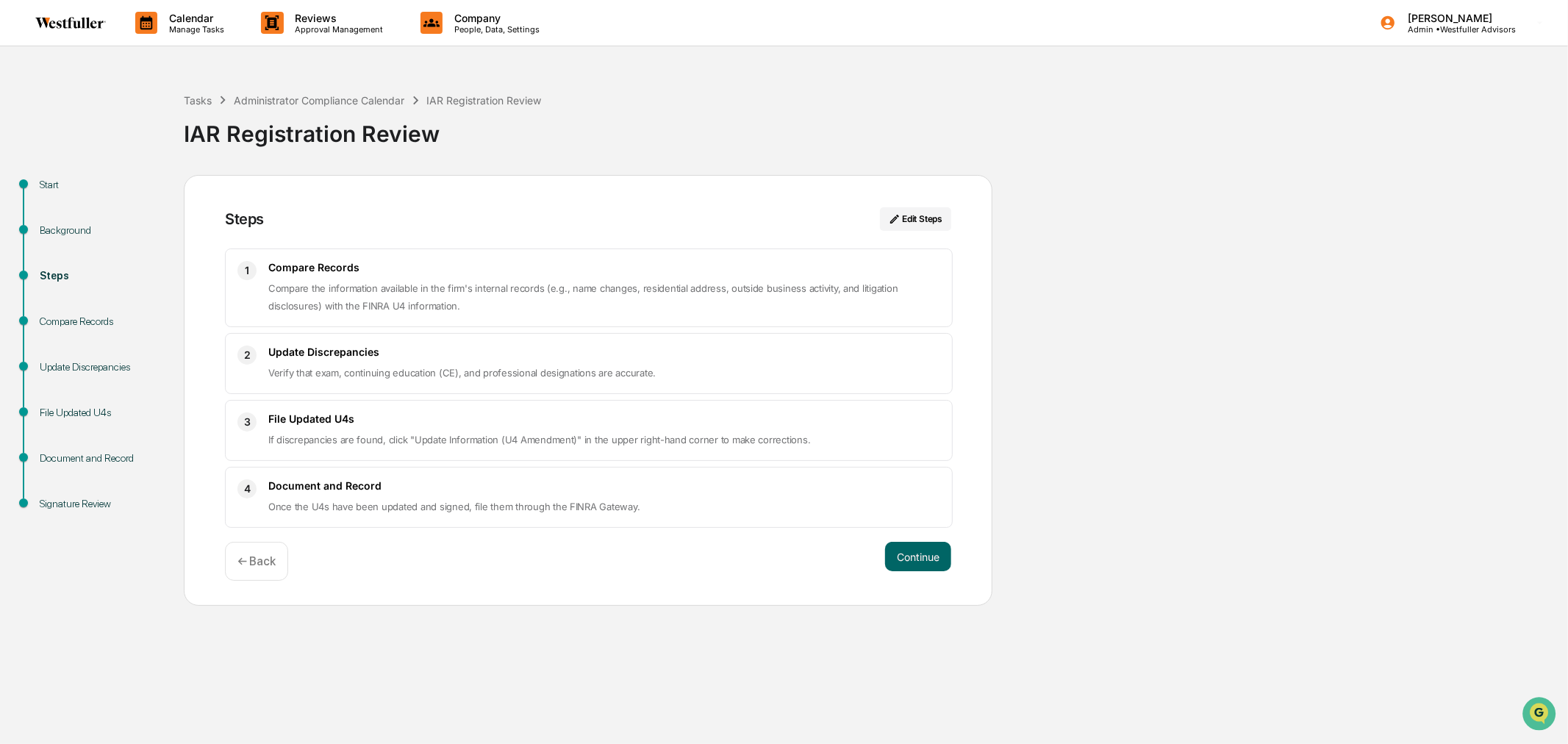
click at [257, 567] on p "← Back" at bounding box center [256, 561] width 38 height 14
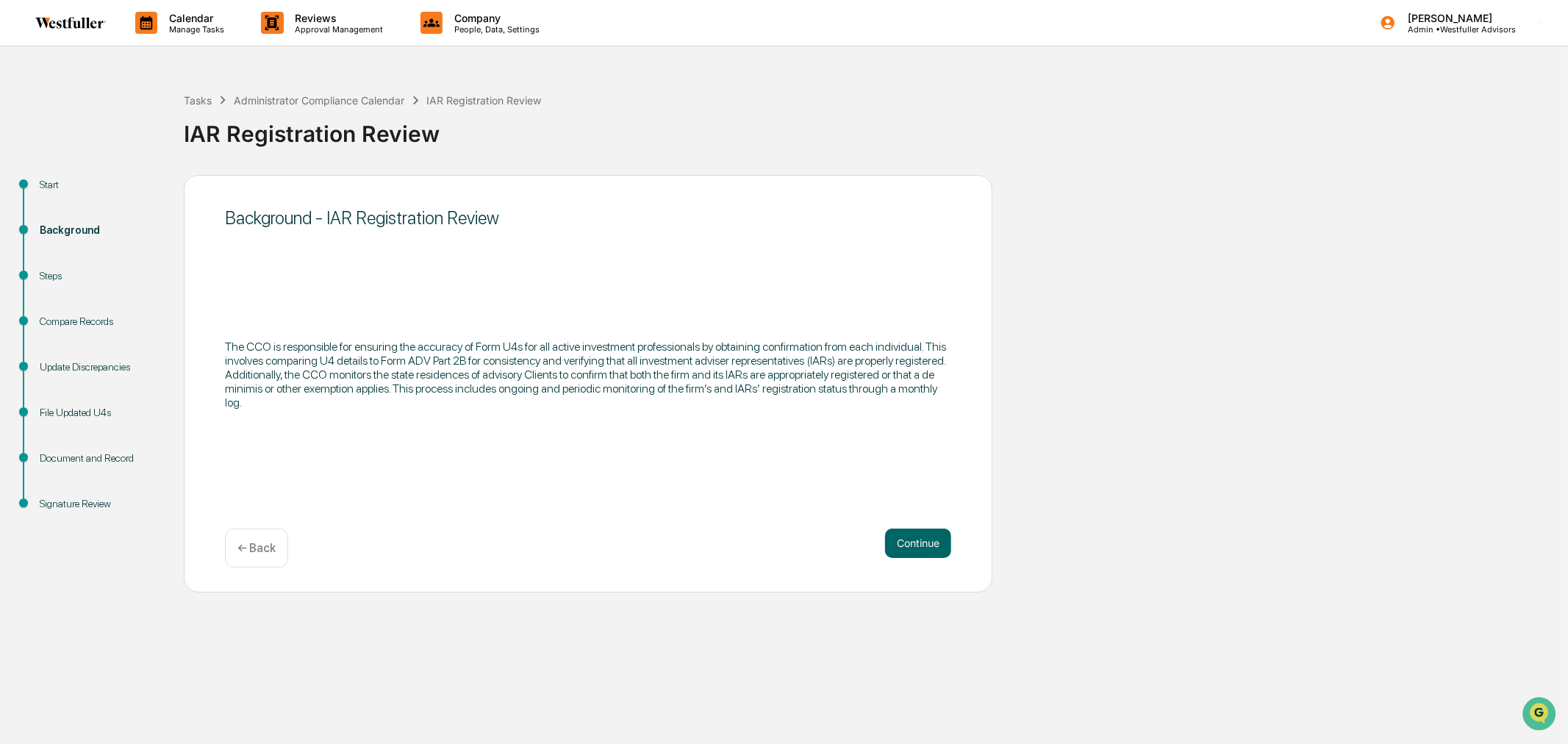
click at [919, 554] on button "Continue" at bounding box center [918, 543] width 66 height 29
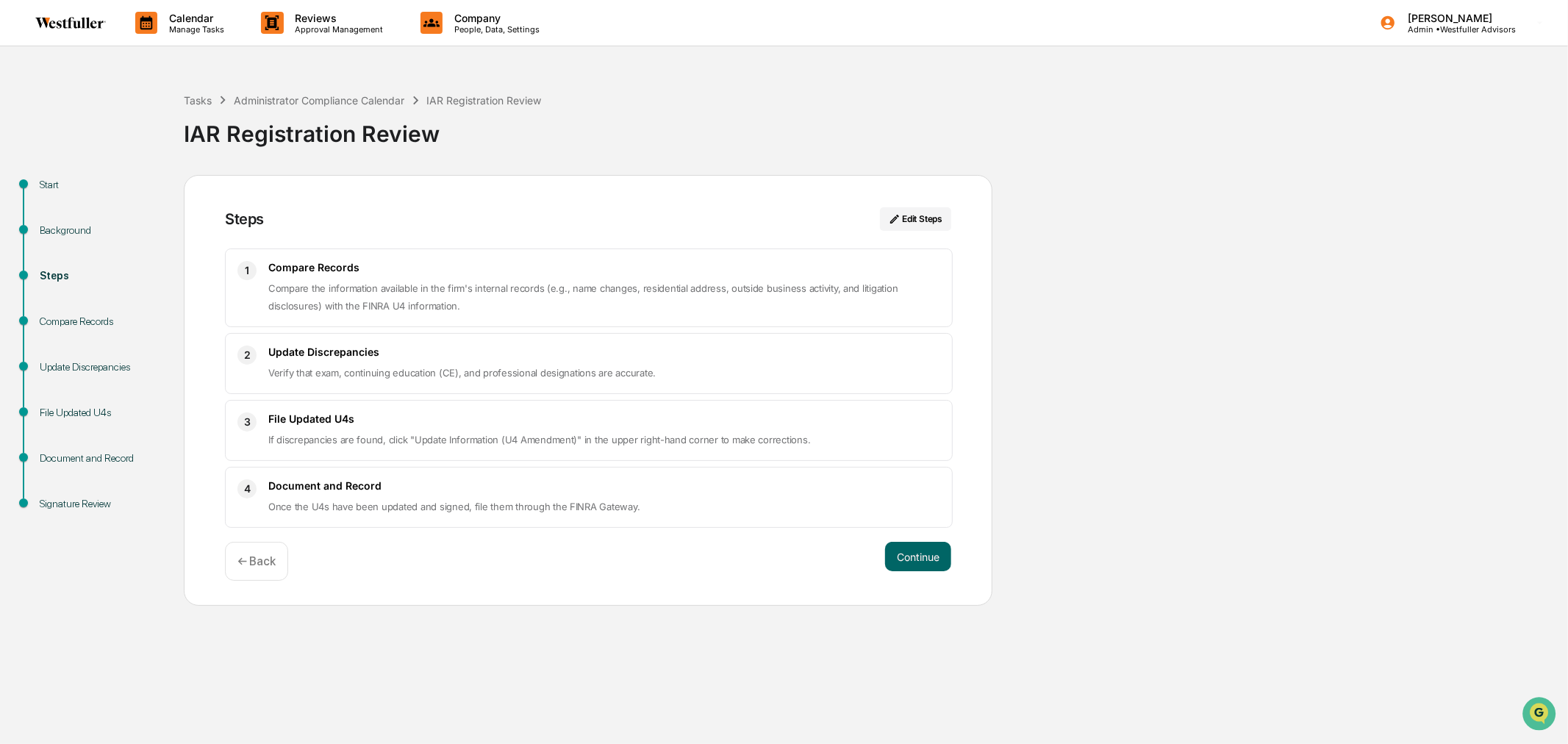
click at [909, 555] on button "Continue" at bounding box center [918, 556] width 66 height 29
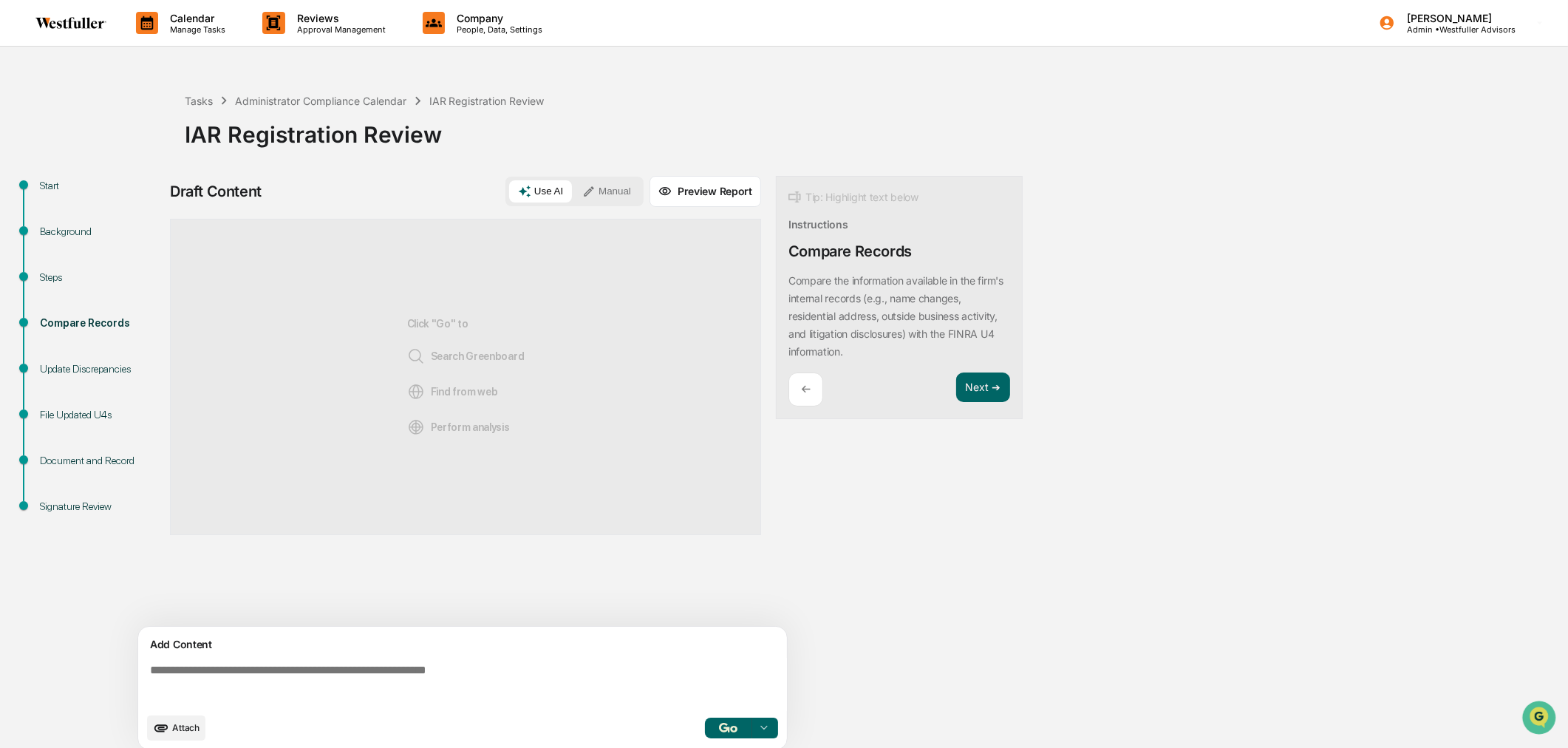
click at [185, 18] on p "Calendar" at bounding box center [195, 18] width 75 height 12
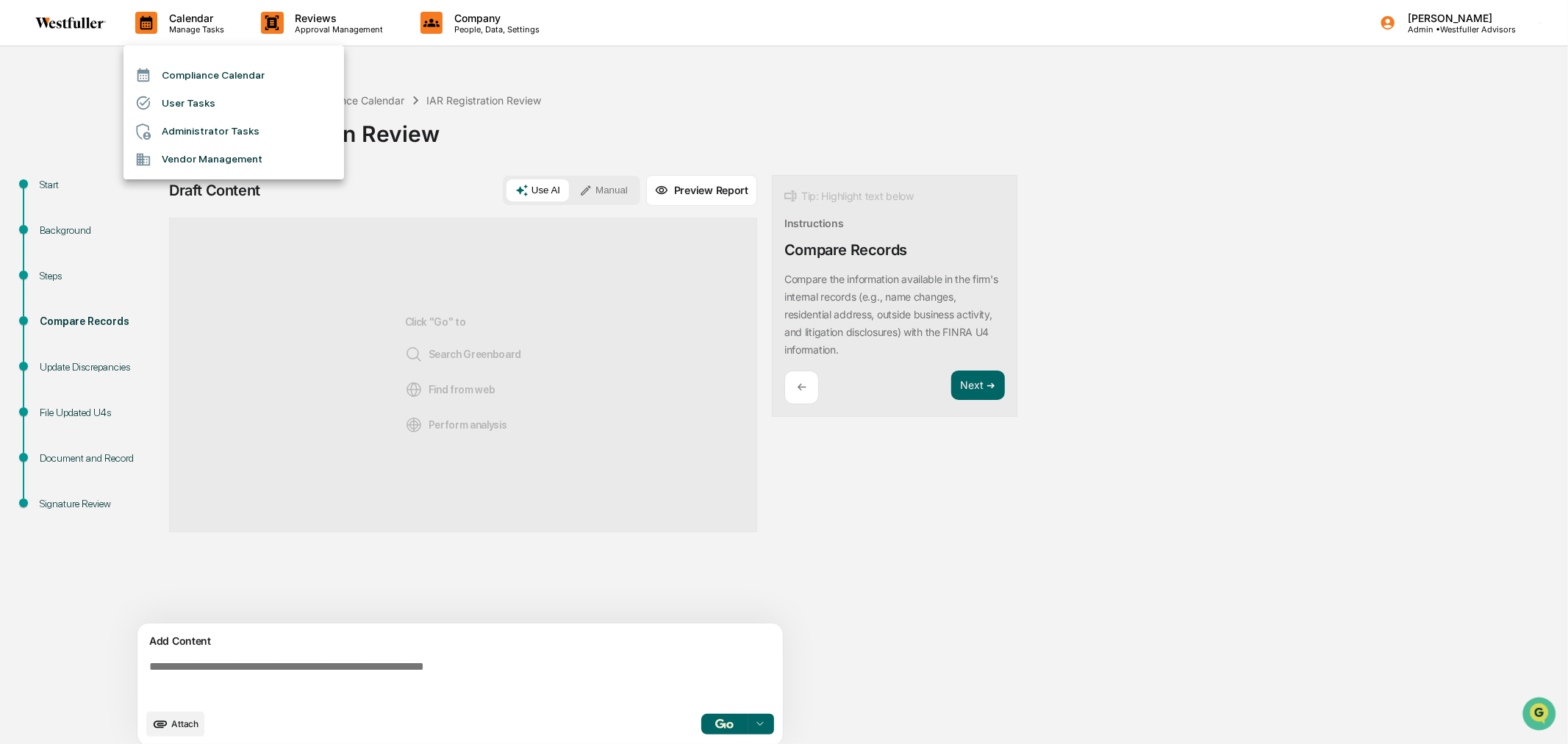
click at [178, 49] on ul "Compliance Calendar User Tasks Administrator Tasks Vendor Management" at bounding box center [234, 112] width 221 height 134
click at [182, 76] on li "Compliance Calendar" at bounding box center [234, 75] width 221 height 28
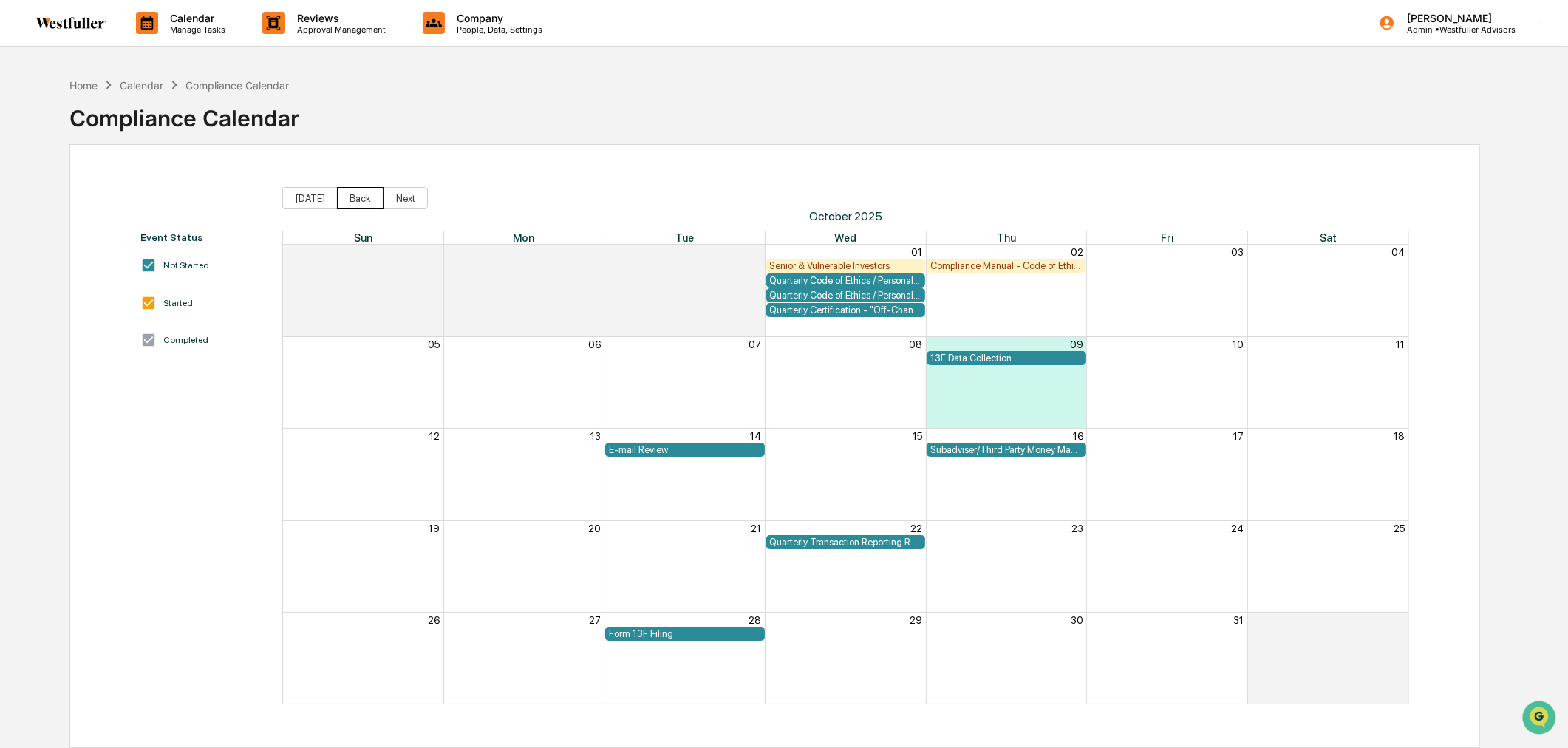
click at [356, 192] on button "Back" at bounding box center [361, 198] width 47 height 23
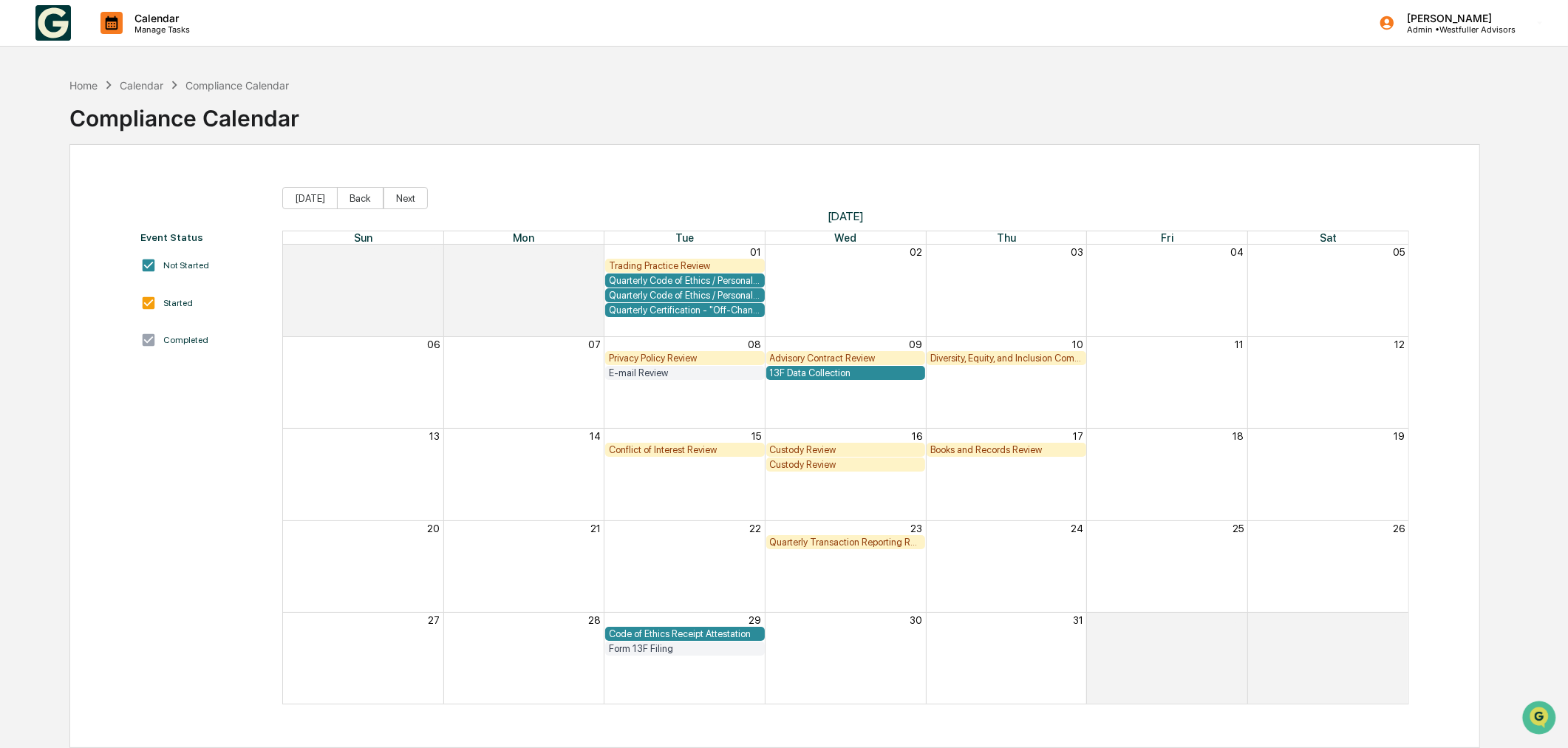
click at [356, 192] on button "Back" at bounding box center [361, 198] width 47 height 23
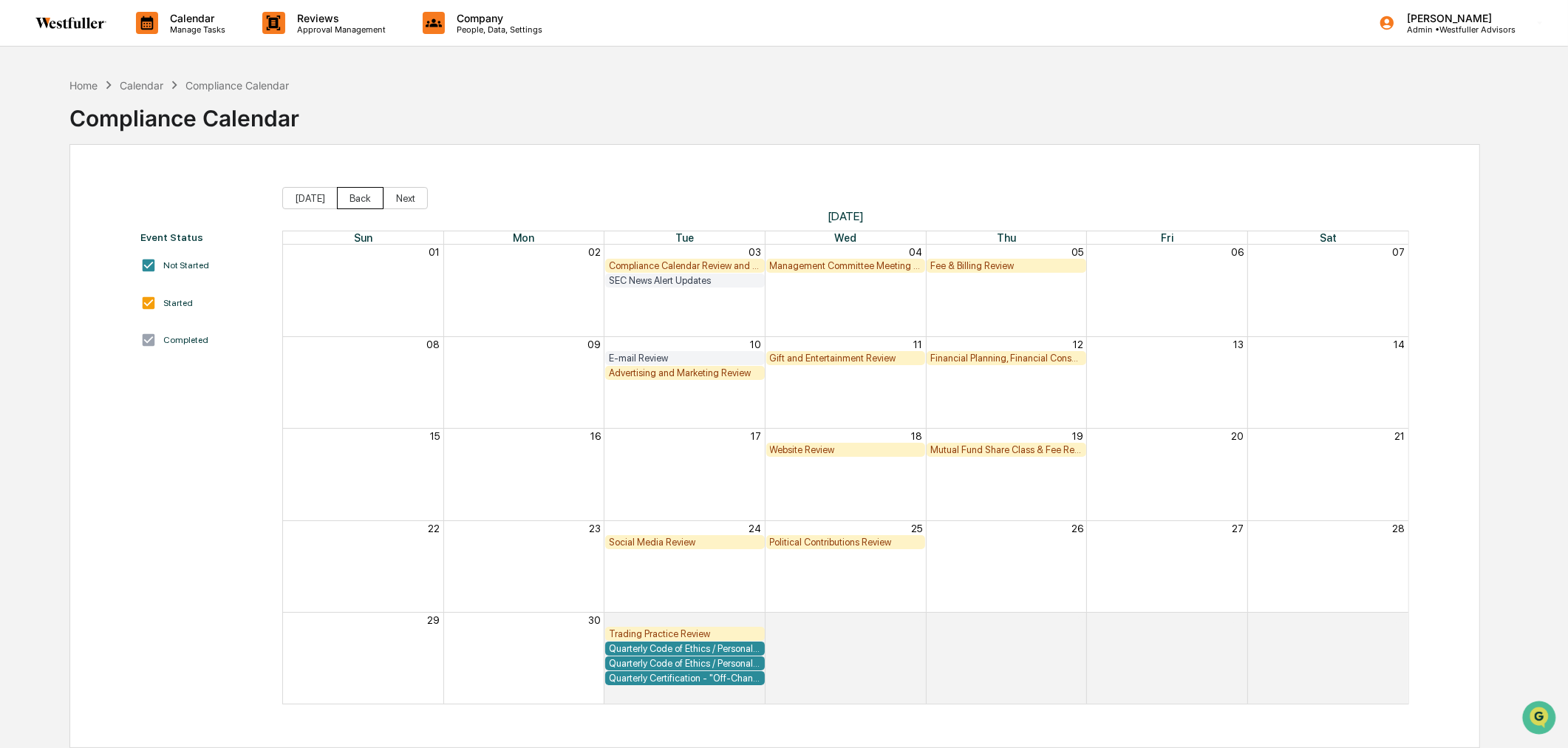
click at [352, 192] on button "Back" at bounding box center [361, 198] width 47 height 23
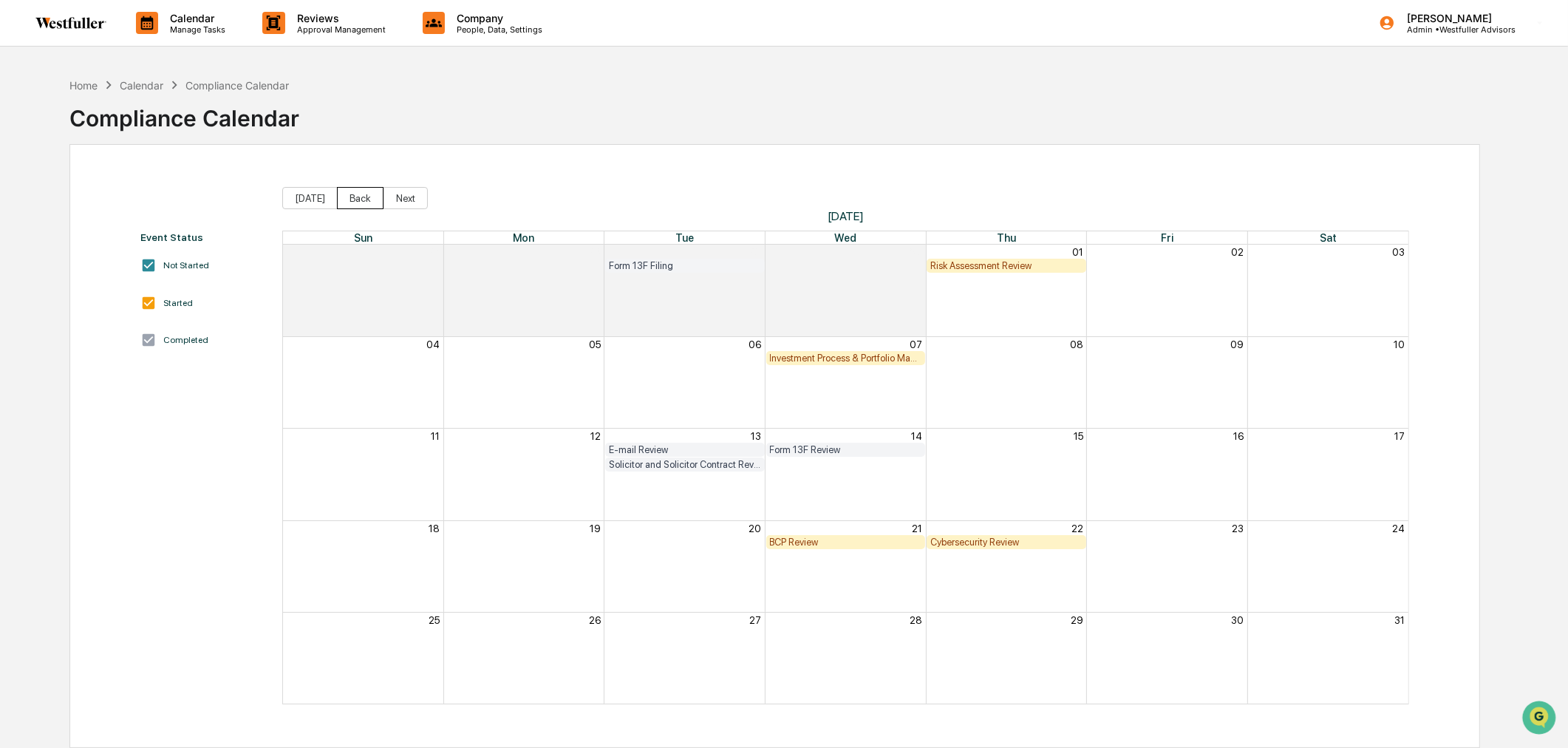
click at [353, 193] on button "Back" at bounding box center [361, 198] width 47 height 23
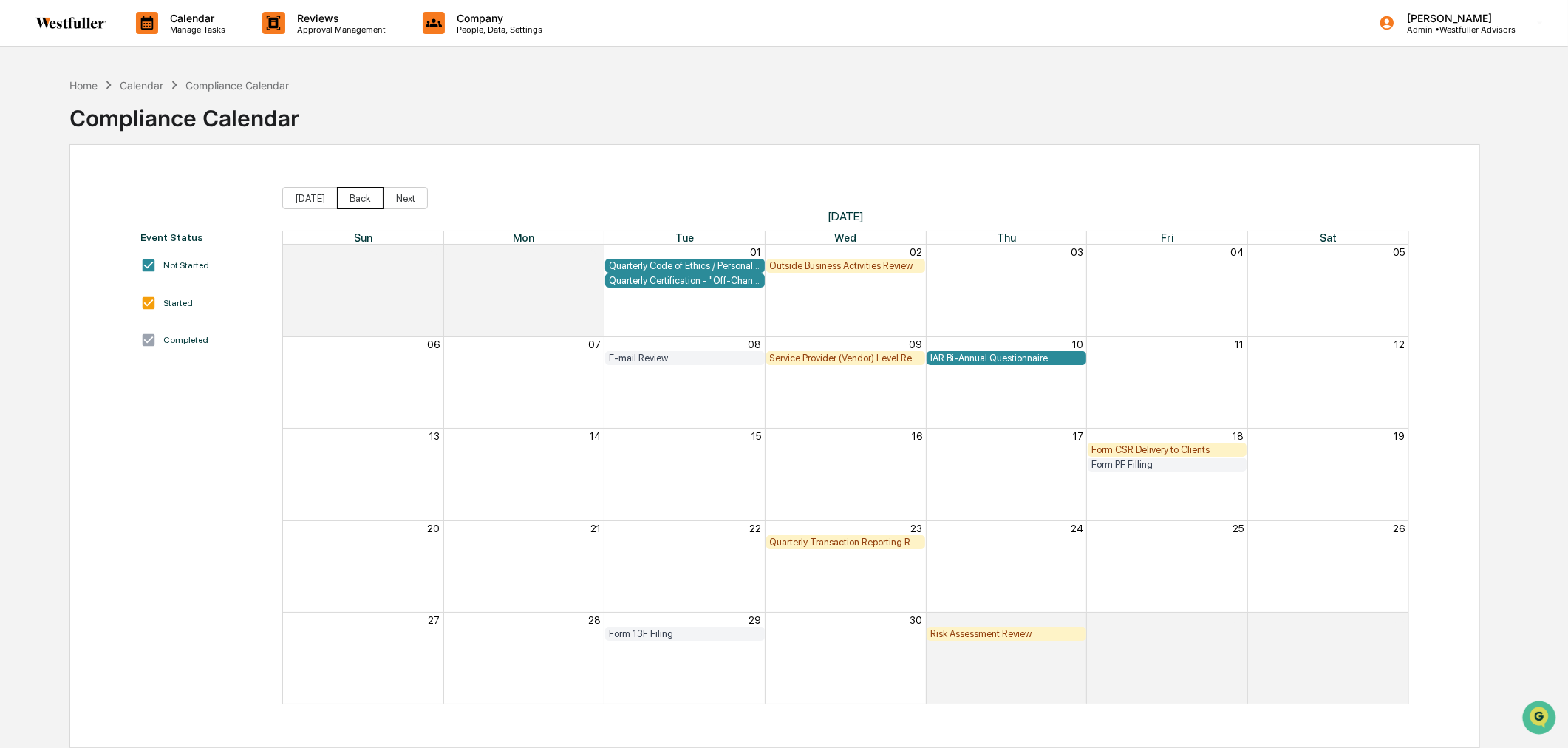
click at [364, 194] on button "Back" at bounding box center [361, 198] width 47 height 23
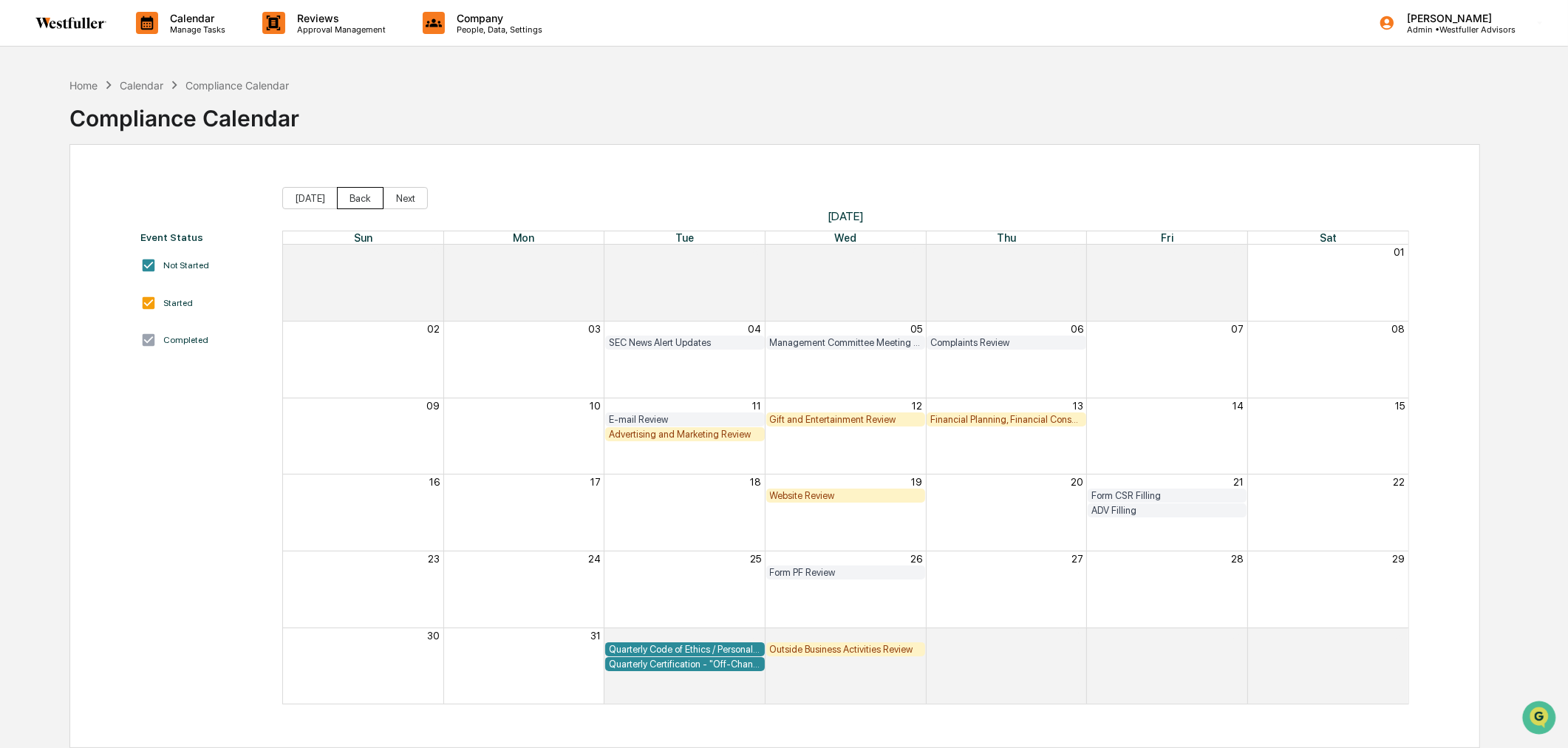
click at [364, 194] on button "Back" at bounding box center [361, 198] width 47 height 23
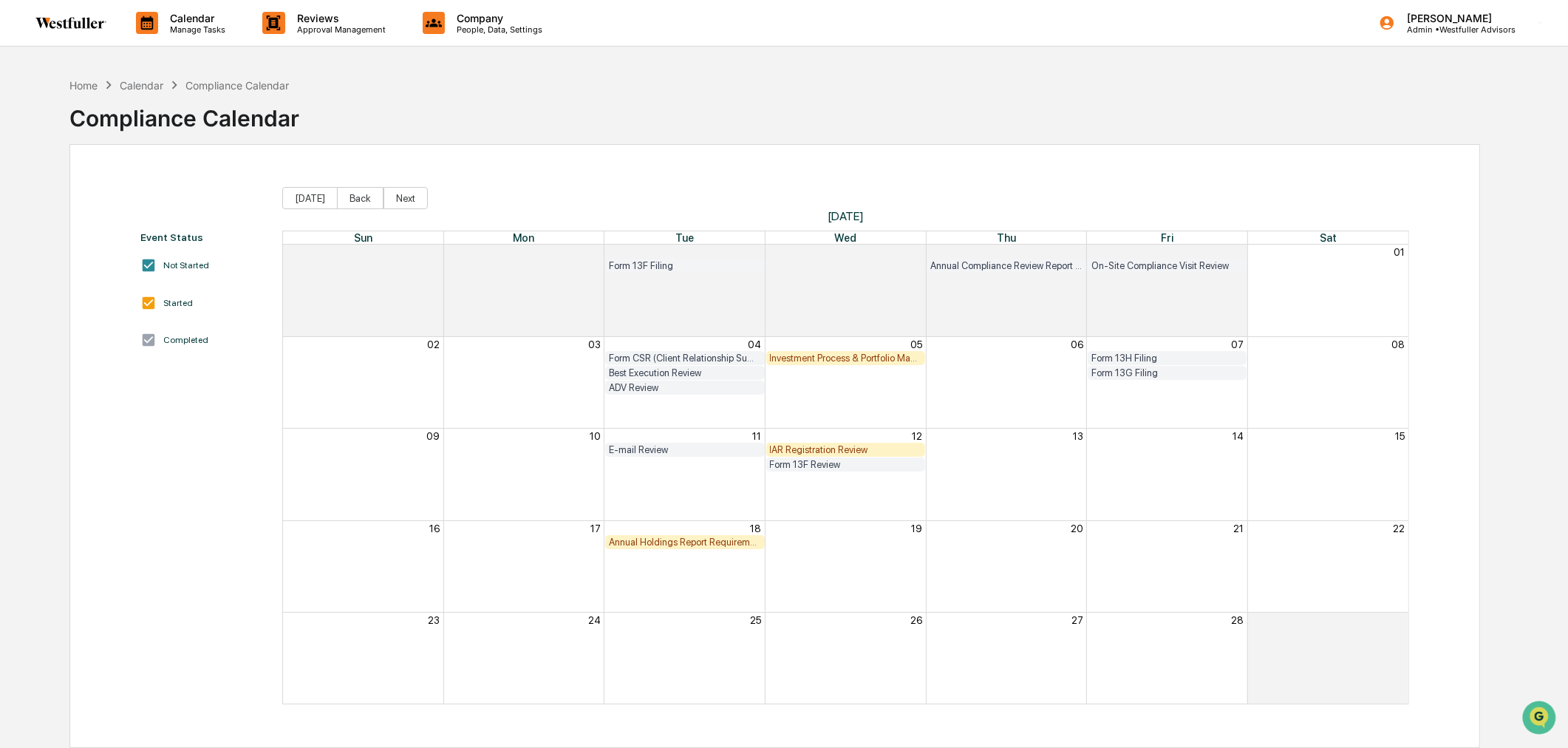
click at [845, 443] on div "IAR Registration Review" at bounding box center [846, 450] width 159 height 14
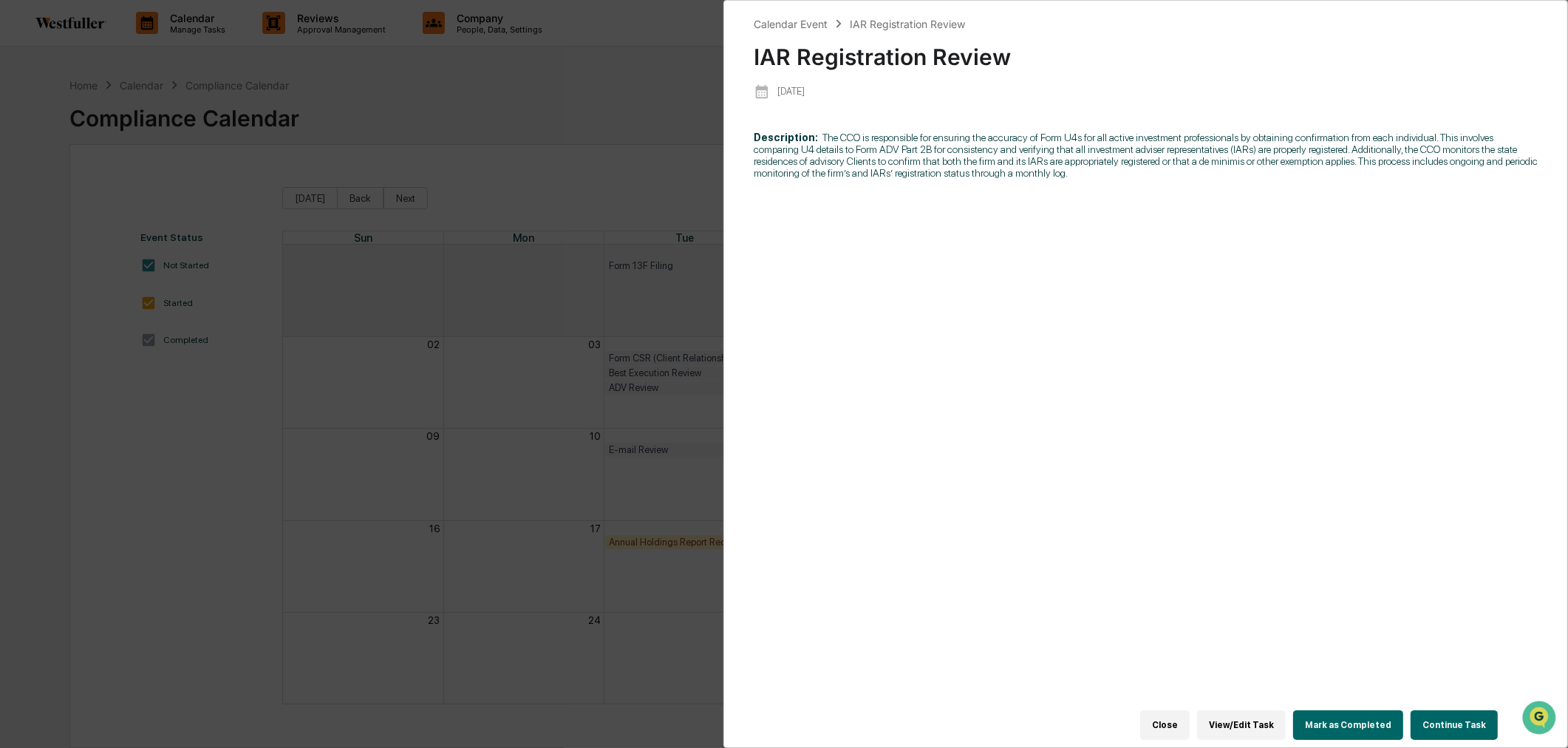
click at [1450, 715] on button "Continue Task" at bounding box center [1454, 725] width 88 height 29
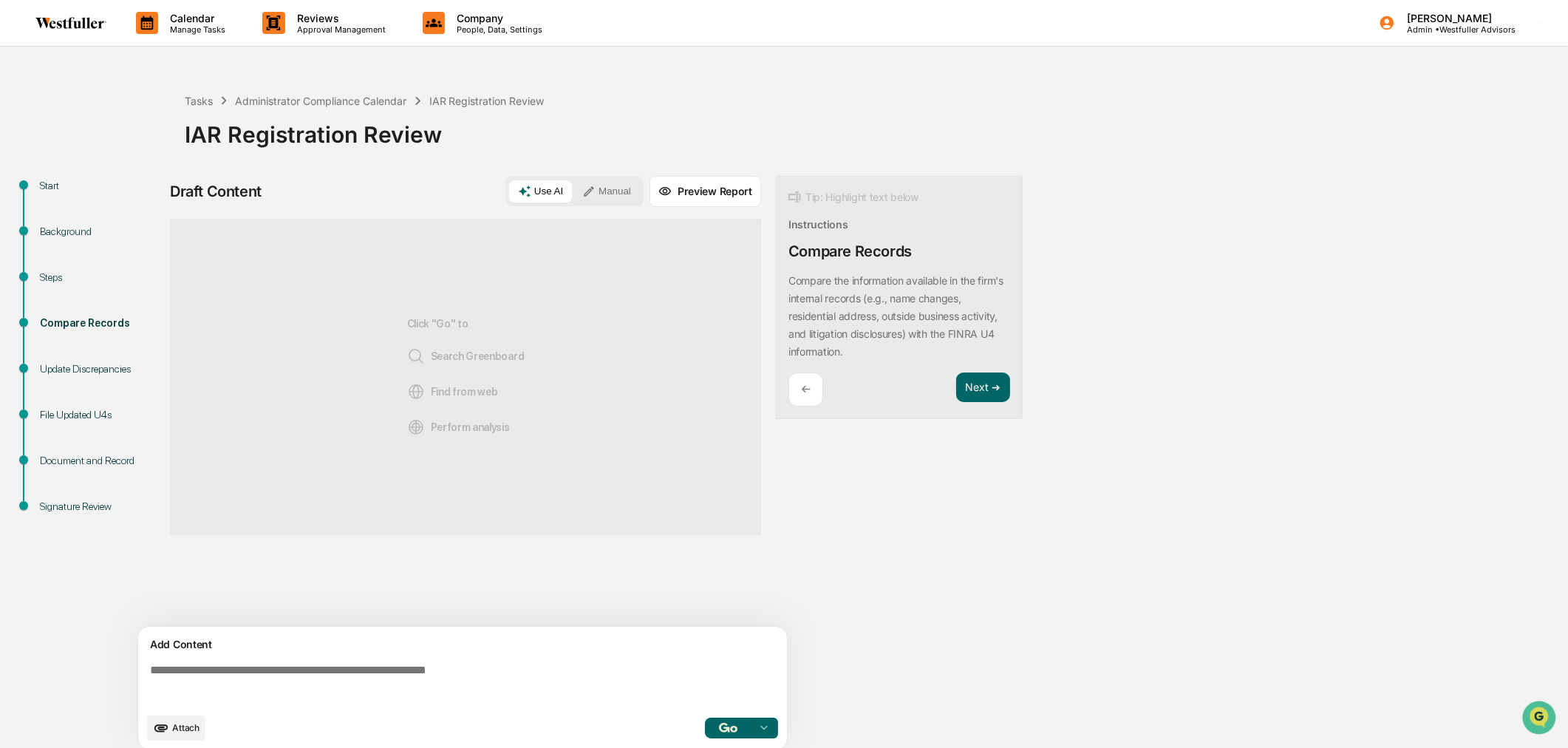
click at [999, 384] on button "Next ➔" at bounding box center [983, 387] width 54 height 30
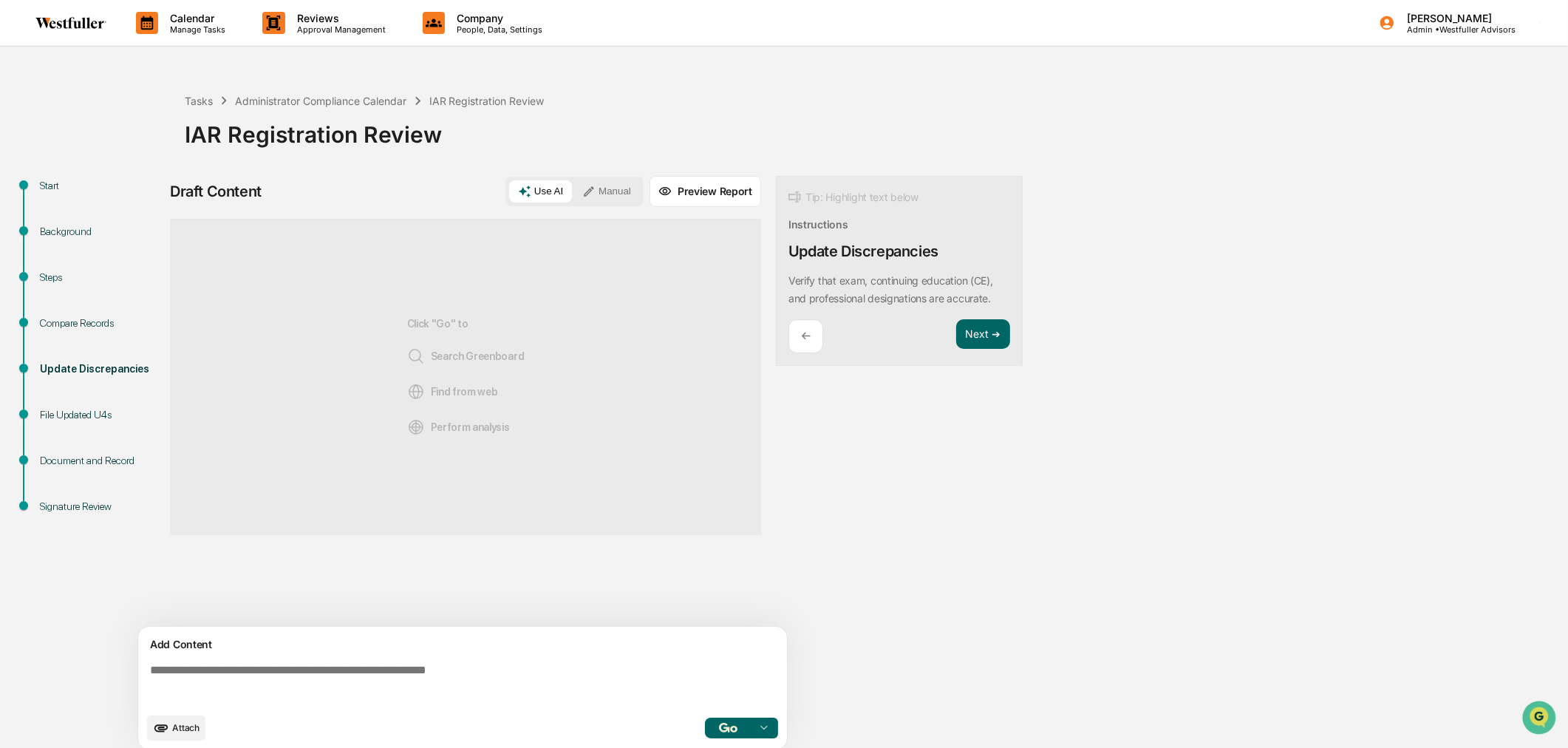
click at [804, 337] on p "←" at bounding box center [805, 335] width 10 height 14
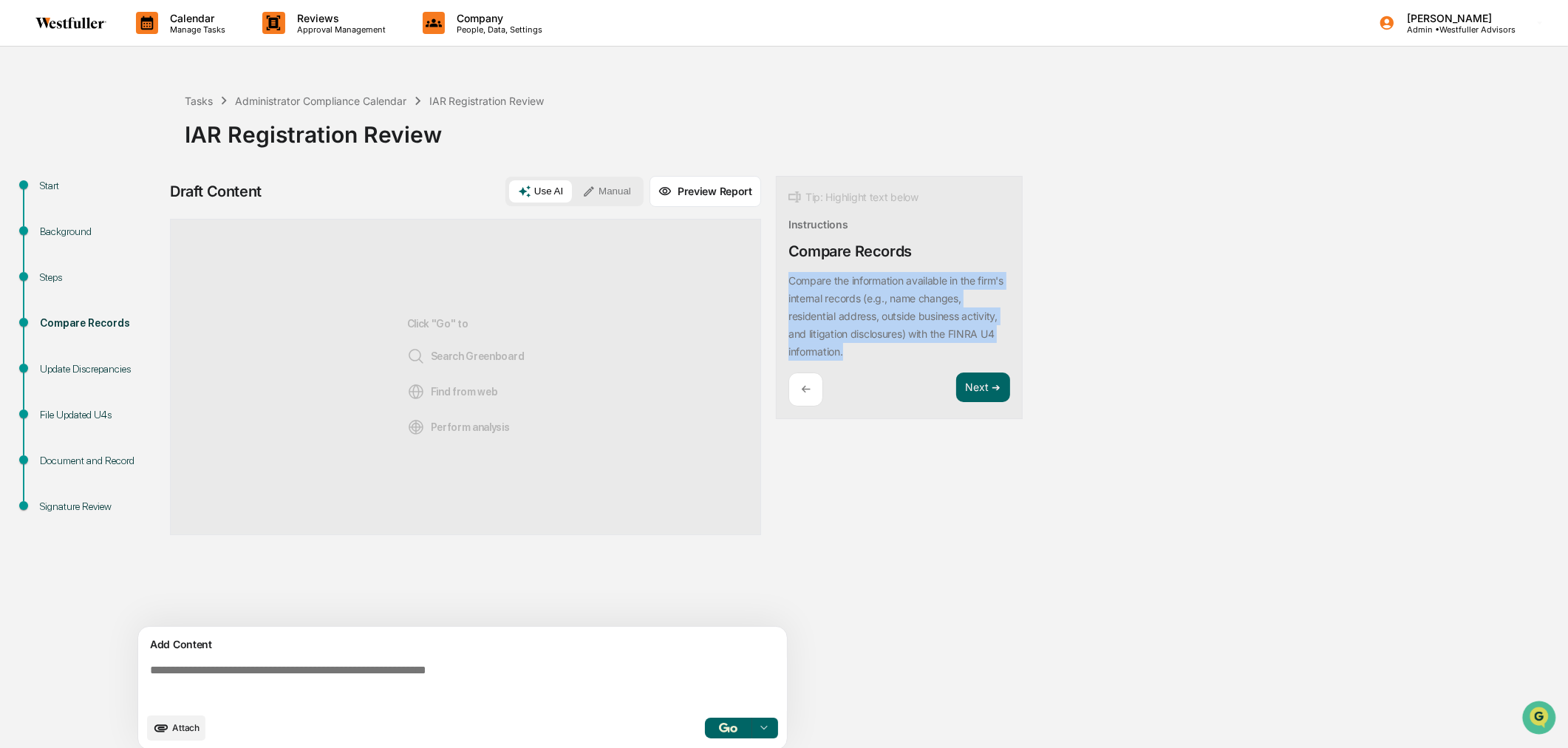
drag, startPoint x: 846, startPoint y: 351, endPoint x: 789, endPoint y: 283, distance: 88.7
click at [789, 283] on div "Compare the information available in the firm's internal records (e.g., name ch…" at bounding box center [900, 316] width 222 height 88
copy p "Compare the information available in the firm's internal records (e.g., name ch…"
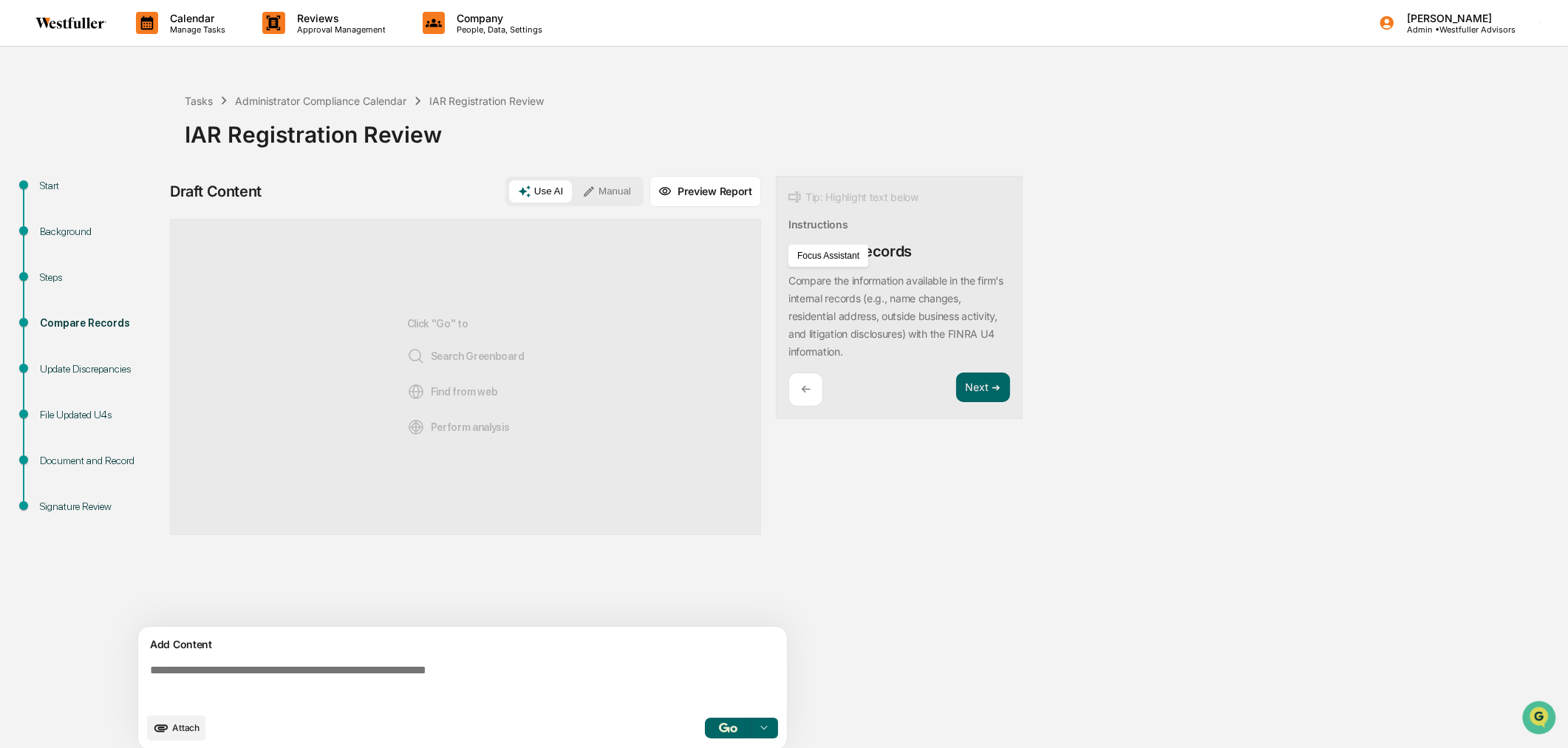
click at [1502, 16] on p "[PERSON_NAME]" at bounding box center [1454, 18] width 120 height 12
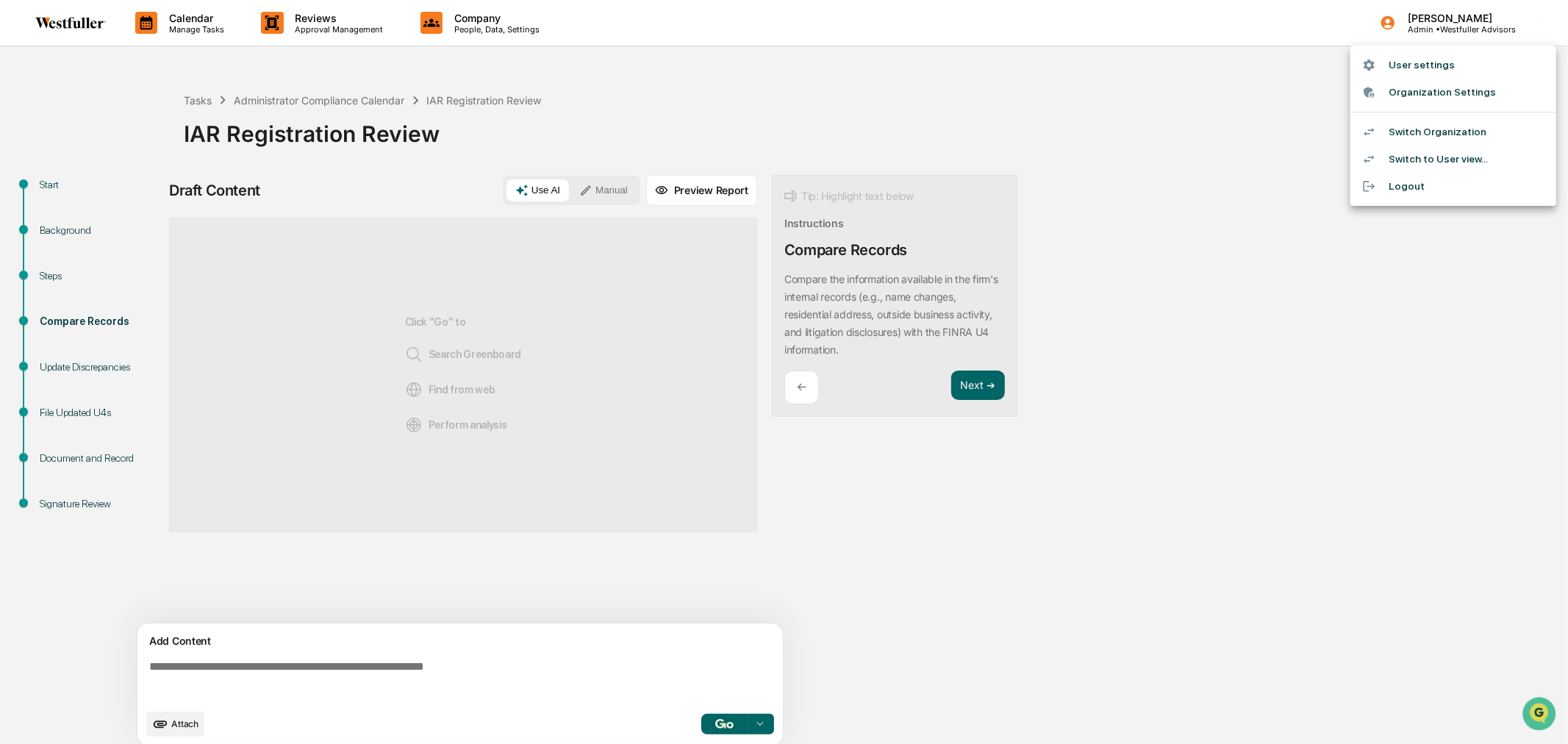
click at [1399, 137] on li "Switch Organization" at bounding box center [1453, 132] width 206 height 28
